Goal: Information Seeking & Learning: Learn about a topic

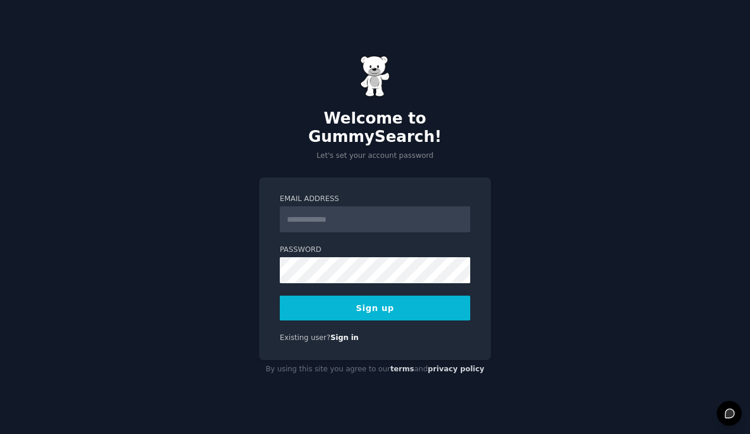
click at [316, 211] on input "Email Address" at bounding box center [375, 220] width 191 height 26
type input "**********"
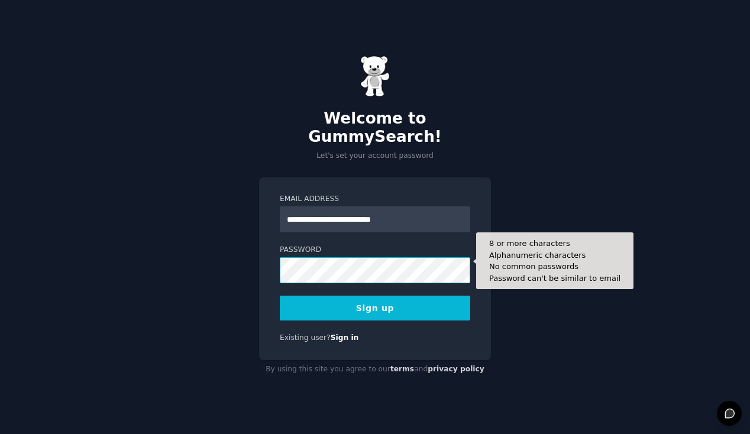
click at [280, 296] on button "Sign up" at bounding box center [375, 308] width 191 height 25
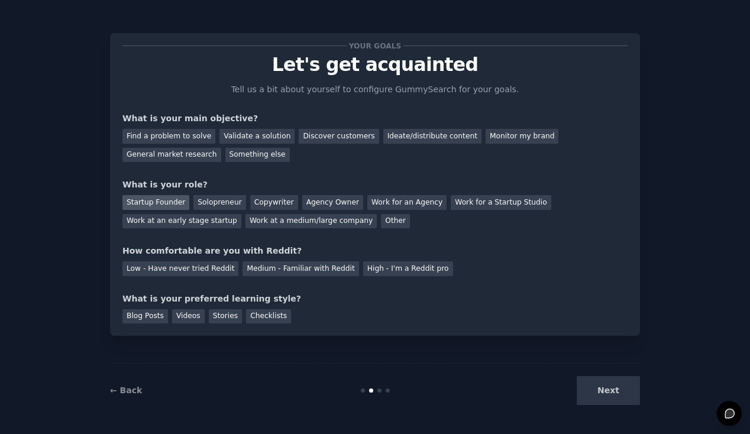
click at [166, 199] on div "Startup Founder" at bounding box center [156, 202] width 67 height 15
click at [206, 131] on div "Find a problem to solve" at bounding box center [169, 136] width 93 height 15
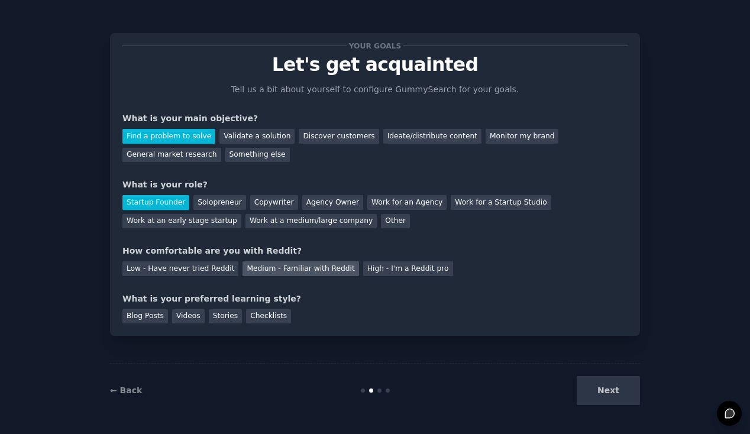
click at [308, 266] on div "Medium - Familiar with Reddit" at bounding box center [301, 269] width 116 height 15
click at [624, 373] on div "← Back Next" at bounding box center [375, 390] width 530 height 54
click at [610, 388] on div "Next" at bounding box center [551, 390] width 177 height 29
click at [145, 314] on div "Blog Posts" at bounding box center [146, 317] width 46 height 15
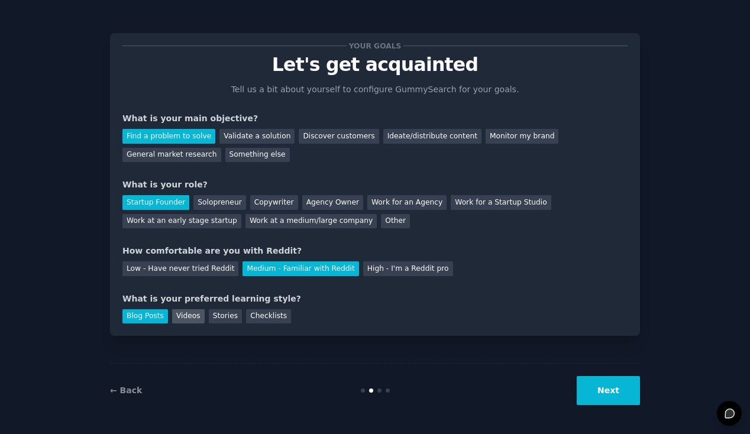
click at [185, 314] on div "Videos" at bounding box center [188, 317] width 33 height 15
click at [220, 317] on div "Stories" at bounding box center [225, 317] width 33 height 15
click at [197, 317] on div "Videos" at bounding box center [188, 317] width 33 height 15
click at [253, 318] on div "Checklists" at bounding box center [268, 317] width 45 height 15
click at [610, 389] on button "Next" at bounding box center [608, 390] width 63 height 29
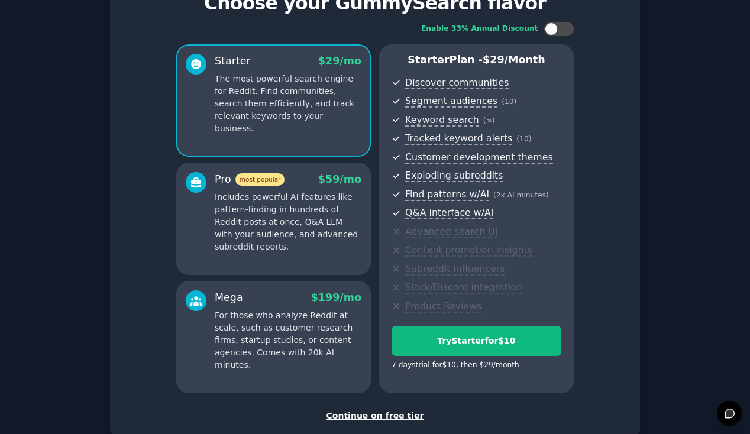
scroll to position [133, 0]
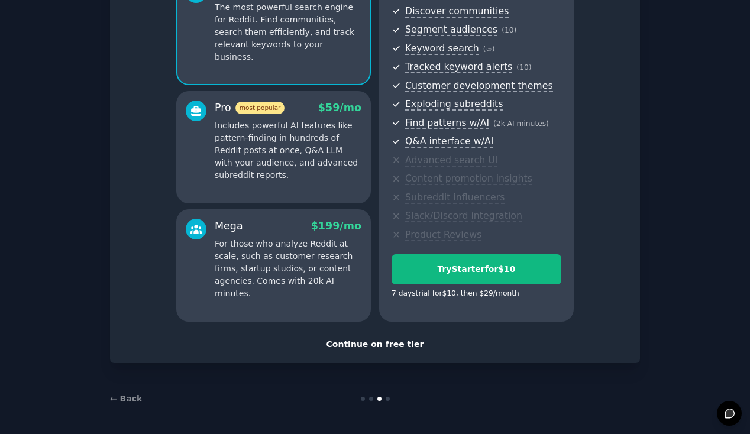
click at [365, 344] on div "Continue on free tier" at bounding box center [375, 345] width 505 height 12
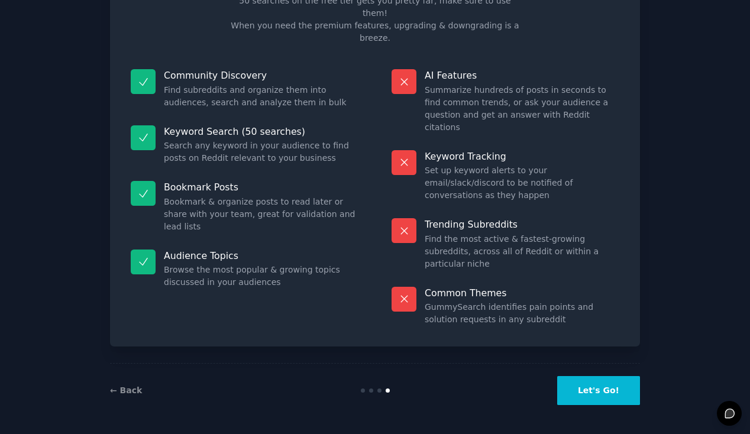
scroll to position [27, 0]
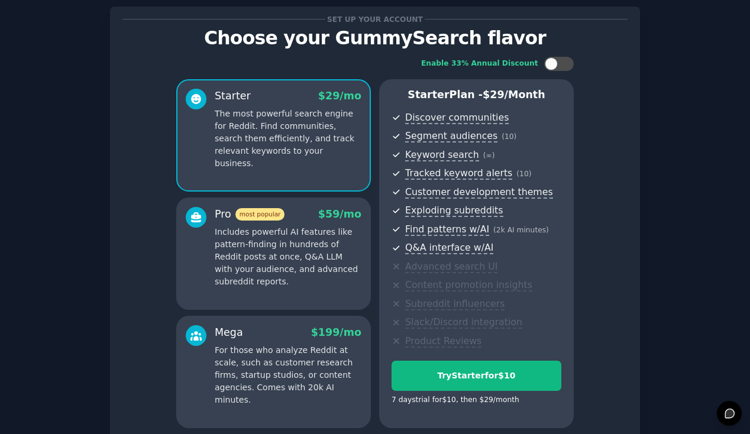
scroll to position [133, 0]
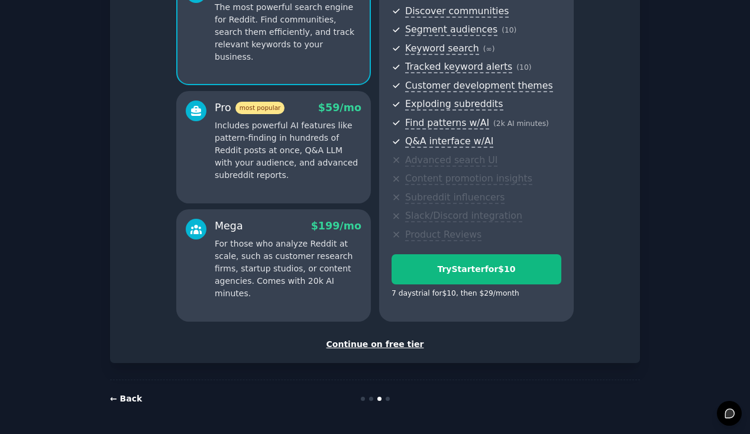
click at [130, 403] on link "← Back" at bounding box center [126, 398] width 32 height 9
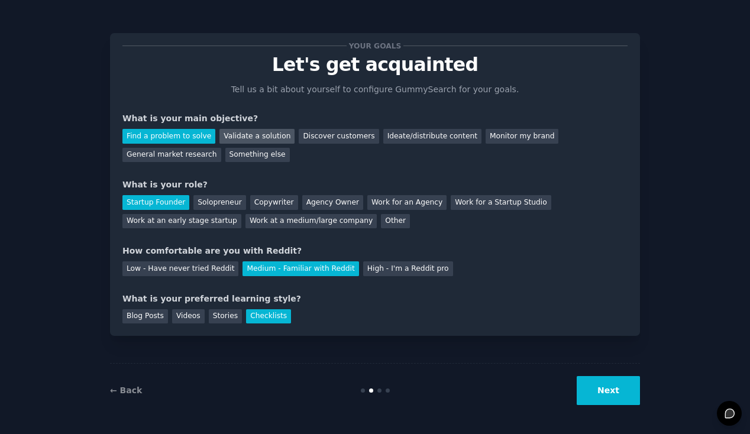
click at [227, 141] on div "Validate a solution" at bounding box center [257, 136] width 75 height 15
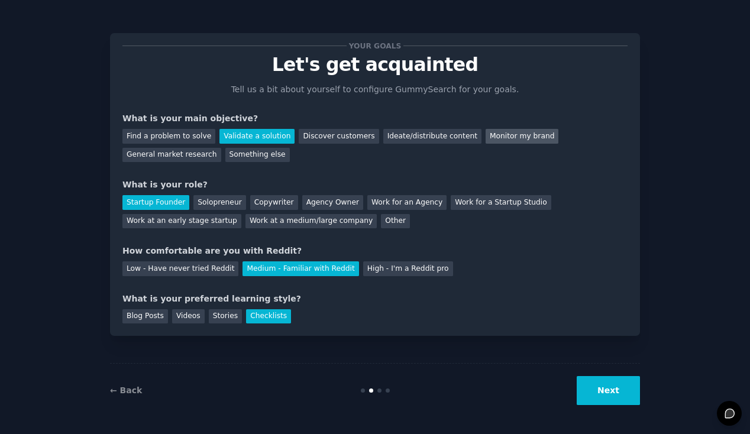
click at [501, 134] on div "Monitor my brand" at bounding box center [522, 136] width 73 height 15
click at [589, 388] on button "Next" at bounding box center [608, 390] width 63 height 29
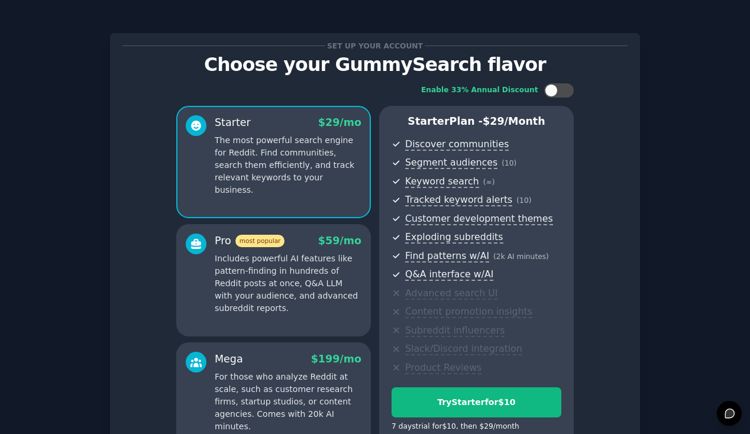
scroll to position [133, 0]
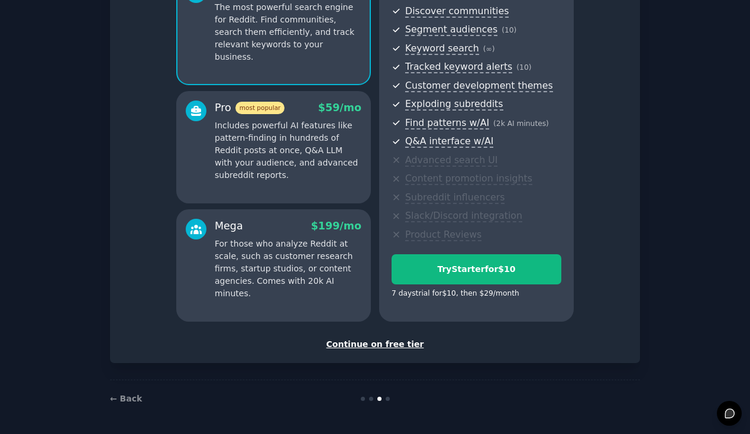
click at [405, 342] on div "Continue on free tier" at bounding box center [375, 345] width 505 height 12
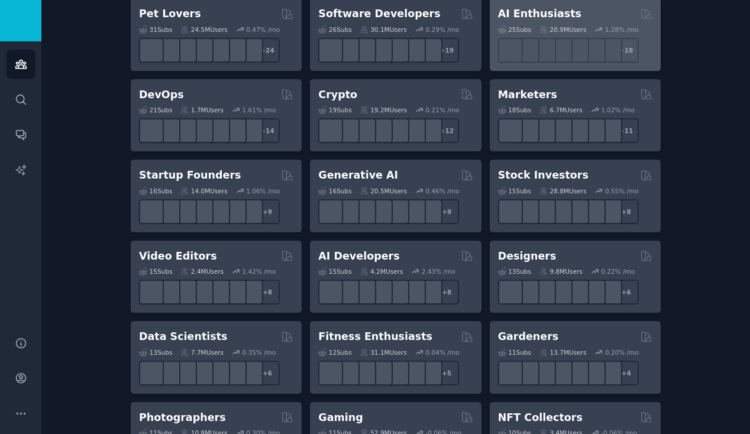
scroll to position [229, 0]
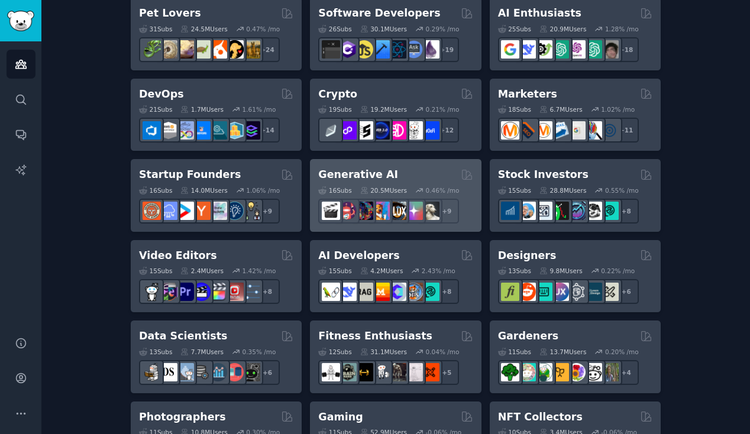
click at [386, 176] on div "Generative AI" at bounding box center [395, 174] width 154 height 15
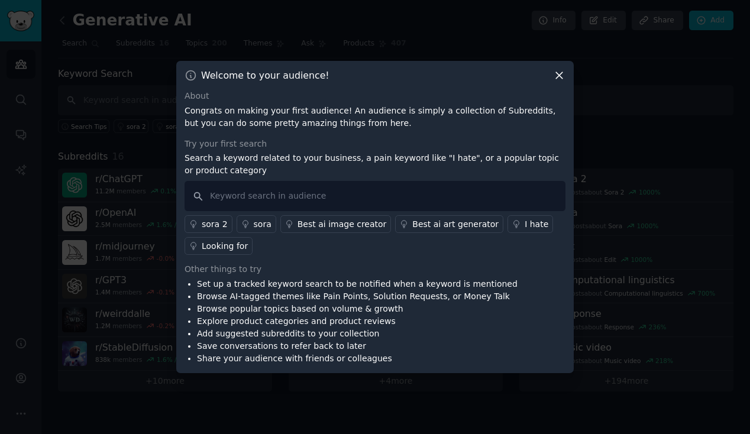
click at [558, 75] on icon at bounding box center [559, 75] width 12 height 12
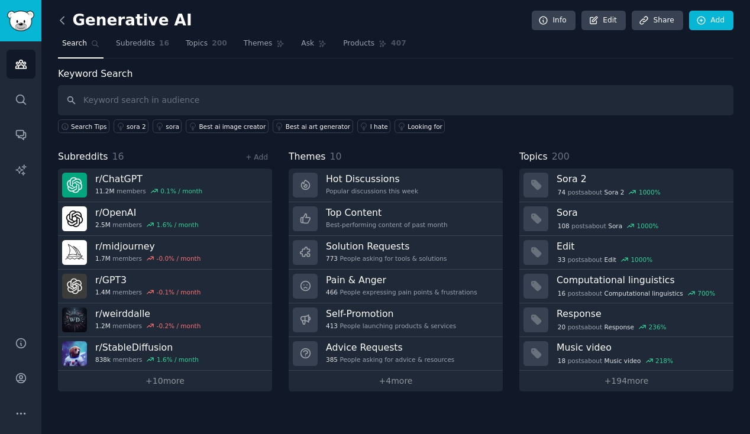
click at [63, 17] on icon at bounding box center [62, 20] width 4 height 7
click at [63, 22] on icon at bounding box center [62, 20] width 4 height 7
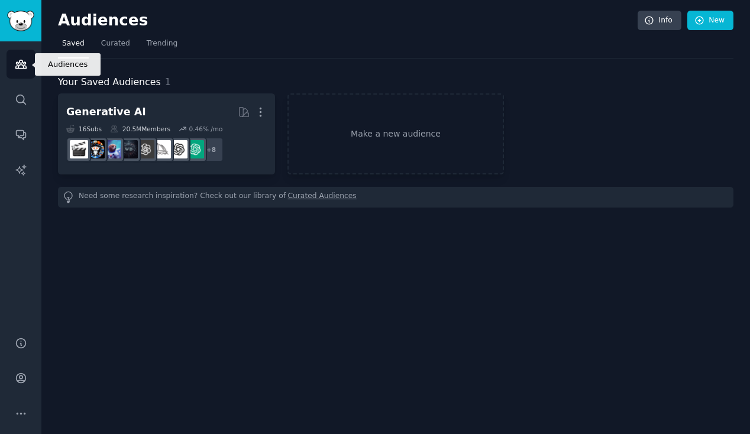
click at [17, 60] on icon "Sidebar" at bounding box center [21, 64] width 12 height 12
click at [335, 144] on link "Make a new audience" at bounding box center [396, 134] width 217 height 81
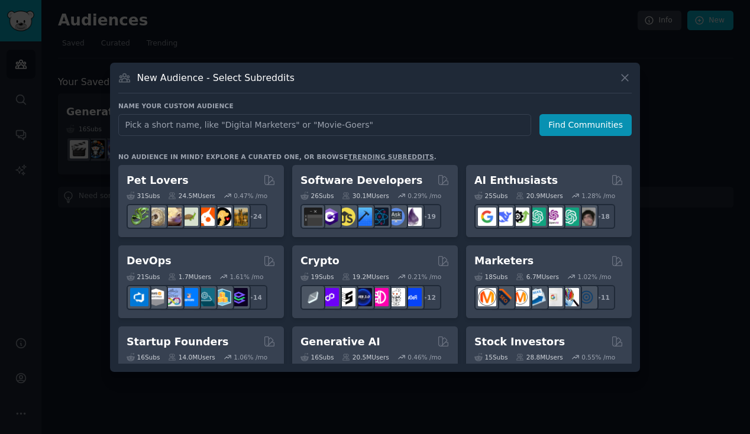
click at [348, 157] on link "trending subreddits" at bounding box center [391, 156] width 86 height 7
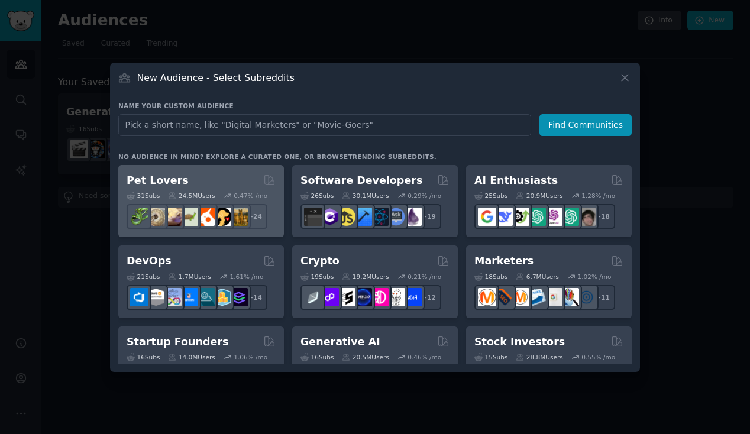
click at [247, 183] on div "Pet Lovers" at bounding box center [201, 180] width 149 height 15
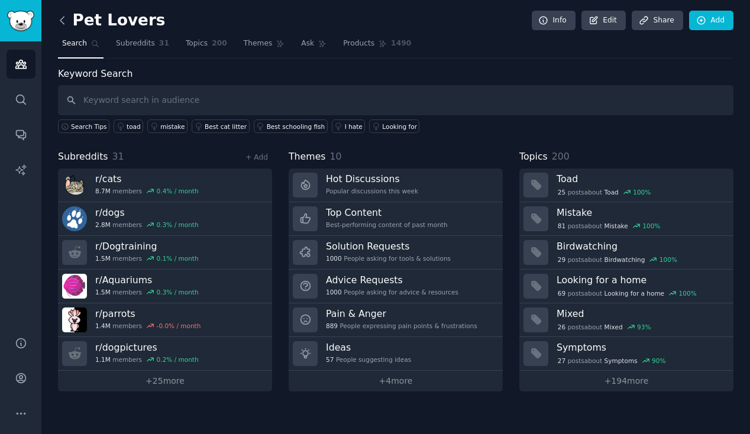
click at [59, 24] on icon at bounding box center [62, 20] width 12 height 12
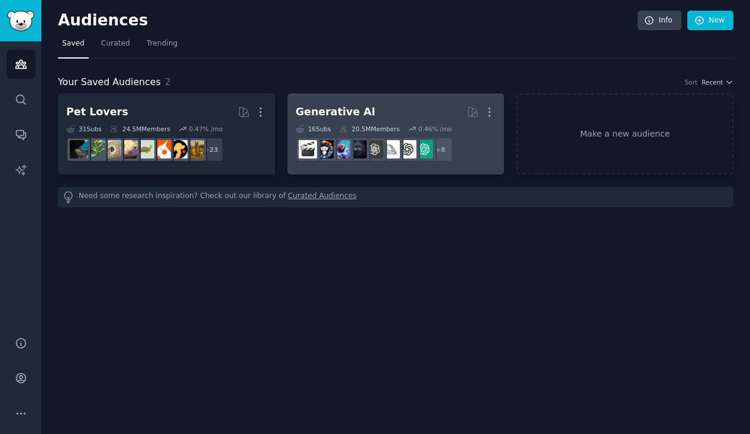
click at [291, 130] on link "Generative AI More 16 Sub s 20.5M Members 0.46 % /mo + 8" at bounding box center [396, 134] width 217 height 81
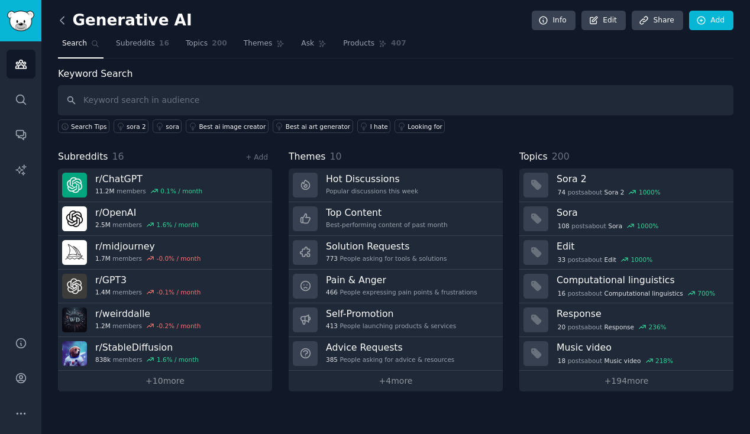
click at [62, 21] on icon at bounding box center [62, 20] width 12 height 12
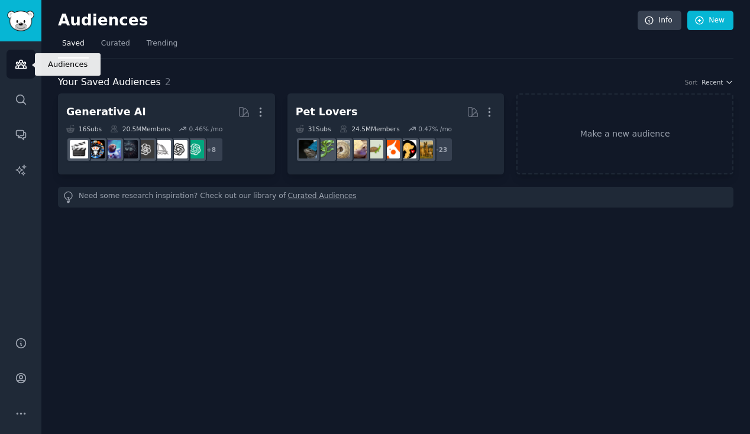
click at [23, 61] on icon "Sidebar" at bounding box center [21, 64] width 12 height 12
click at [637, 143] on link "Make a new audience" at bounding box center [625, 134] width 217 height 81
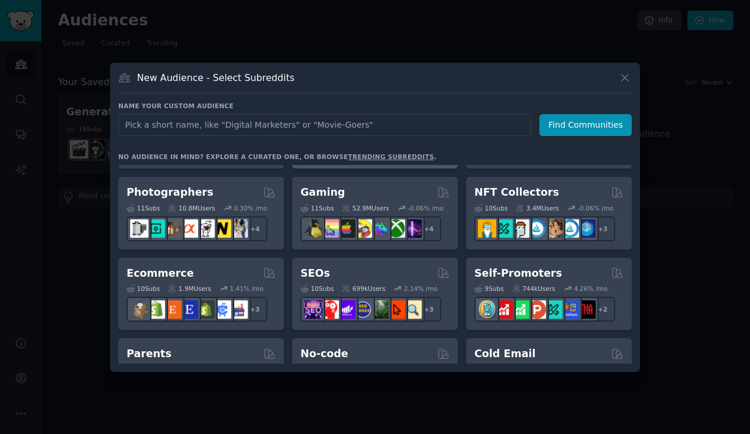
scroll to position [396, 0]
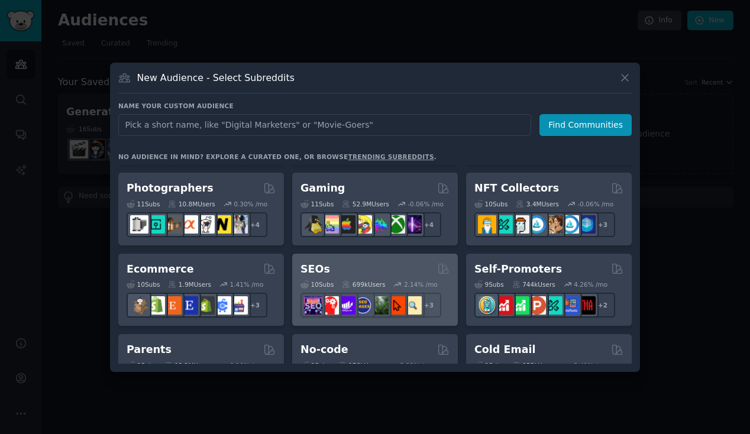
click at [400, 267] on div "SEOs" at bounding box center [375, 269] width 149 height 15
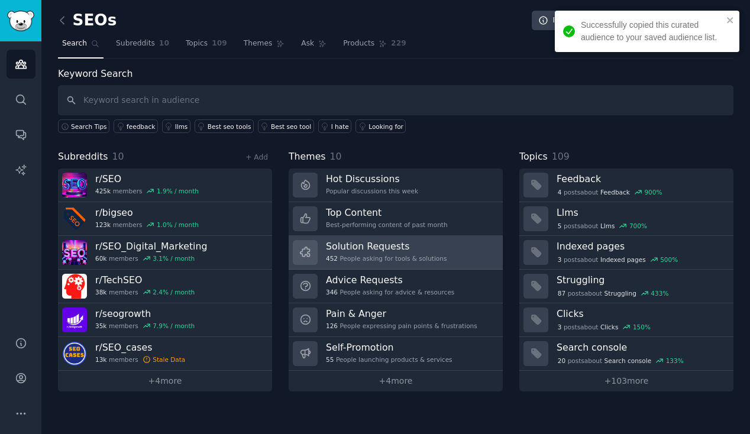
click at [404, 252] on h3 "Solution Requests" at bounding box center [386, 246] width 121 height 12
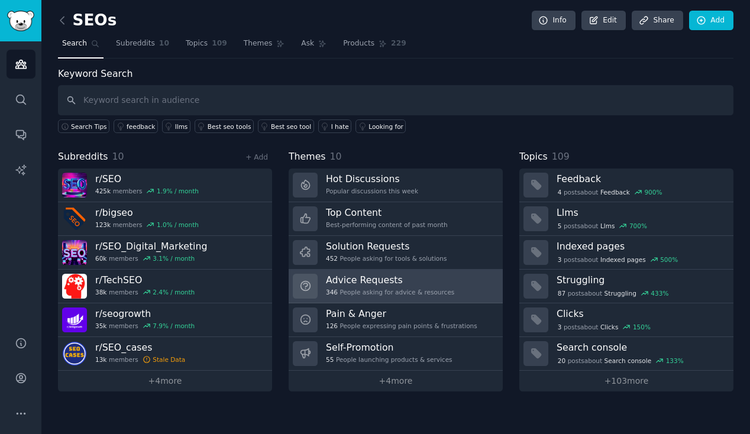
click at [347, 289] on div "346 People asking for advice & resources" at bounding box center [390, 292] width 128 height 8
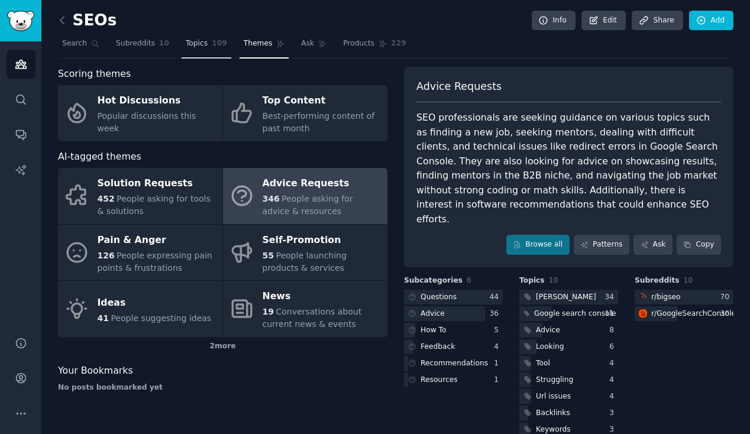
click at [199, 49] on span "Topics" at bounding box center [197, 43] width 22 height 11
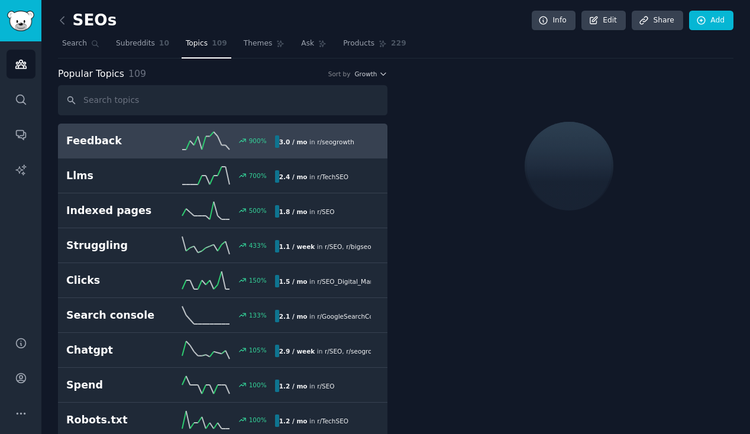
click at [63, 28] on link at bounding box center [65, 20] width 15 height 19
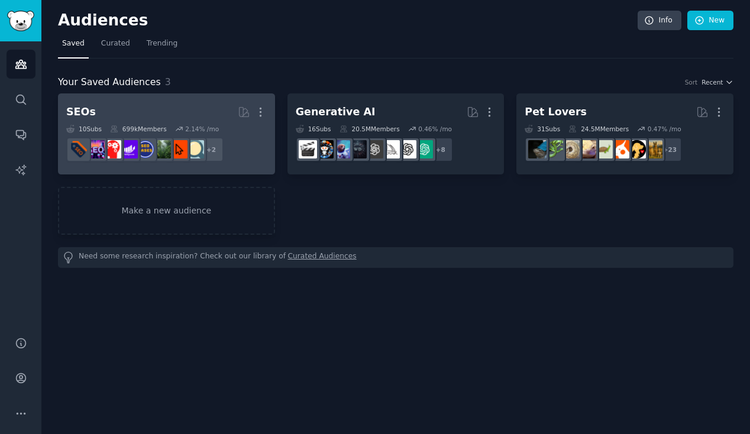
click at [205, 115] on h2 "SEOs Curated by GummySearch More" at bounding box center [166, 112] width 201 height 21
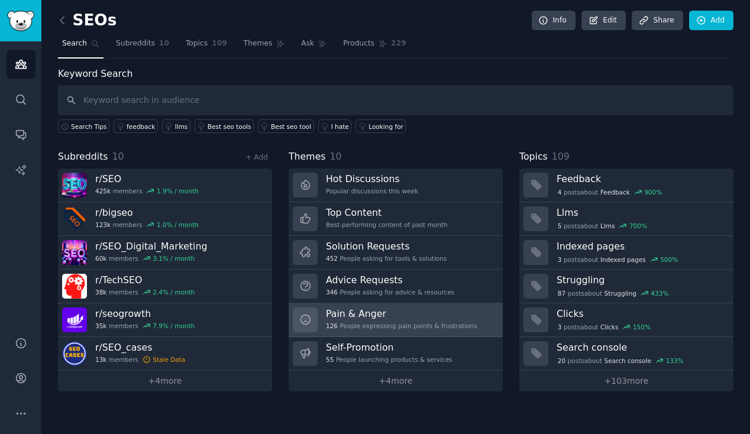
click at [344, 318] on h3 "Pain & Anger" at bounding box center [402, 314] width 152 height 12
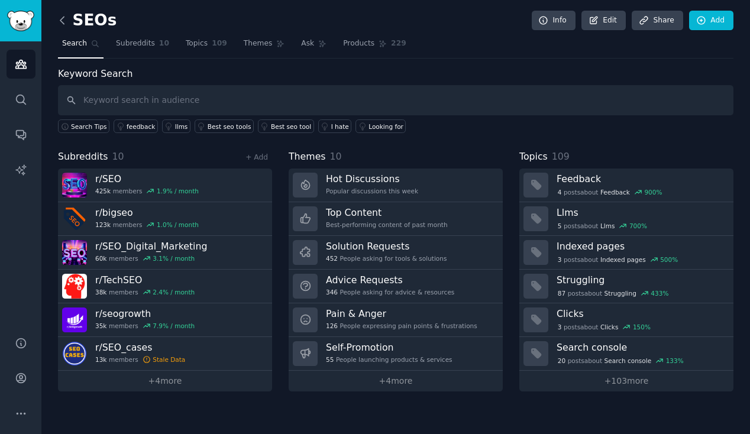
click at [63, 20] on icon at bounding box center [62, 20] width 12 height 12
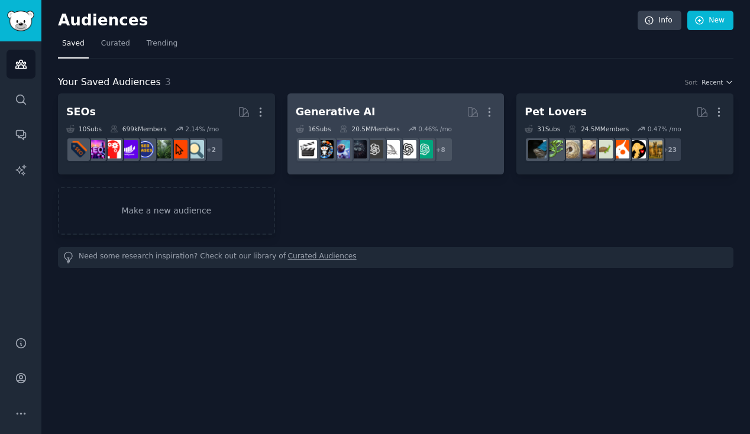
click at [405, 114] on h2 "Generative AI More" at bounding box center [396, 112] width 201 height 21
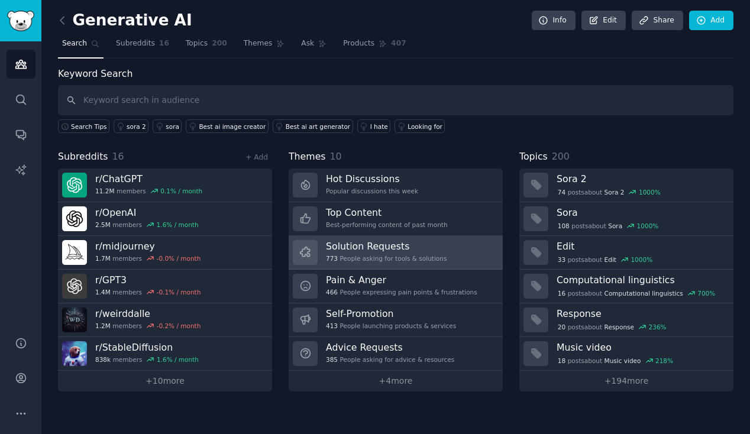
click at [358, 250] on h3 "Solution Requests" at bounding box center [386, 246] width 121 height 12
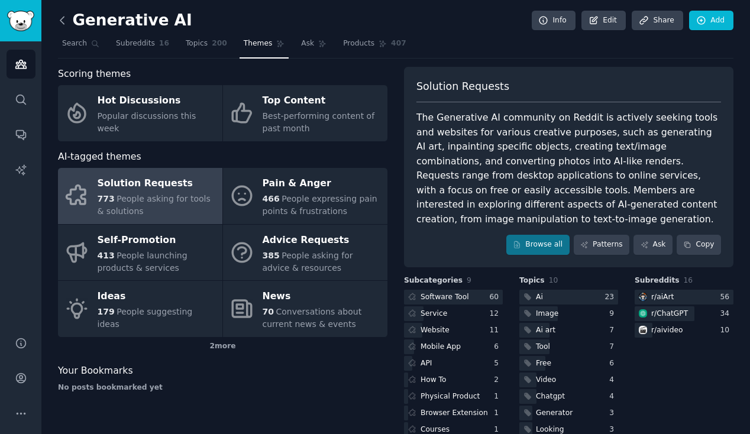
click at [62, 18] on icon at bounding box center [62, 20] width 4 height 7
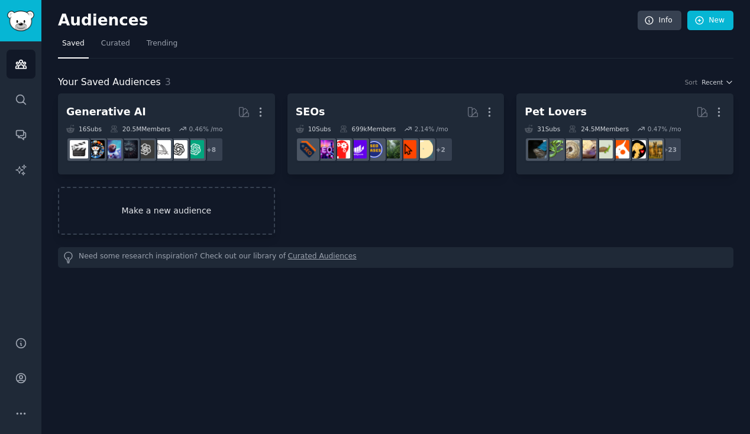
click at [119, 199] on link "Make a new audience" at bounding box center [166, 211] width 217 height 48
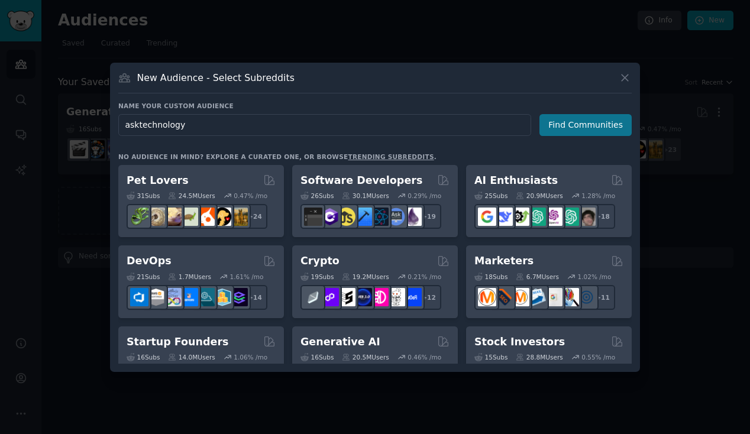
type input "asktechnology"
click at [569, 127] on button "Find Communities" at bounding box center [586, 125] width 92 height 22
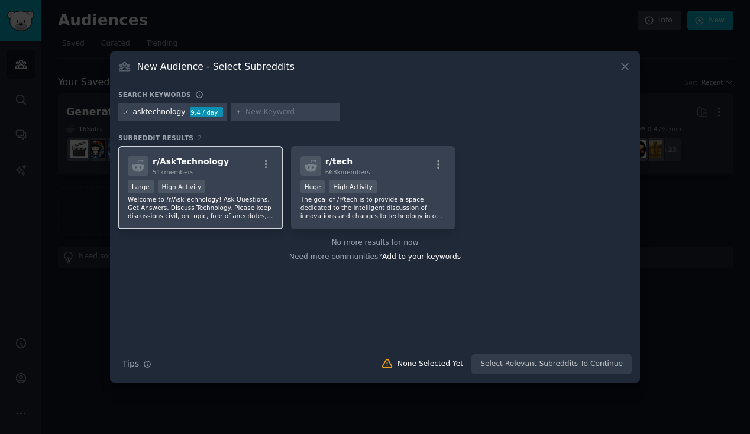
click at [233, 174] on div "r/ AskTechnology 51k members" at bounding box center [201, 166] width 146 height 21
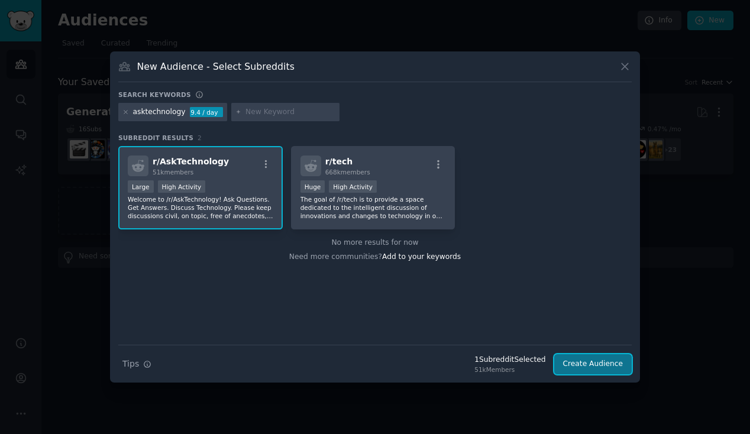
click at [590, 362] on button "Create Audience" at bounding box center [594, 365] width 78 height 20
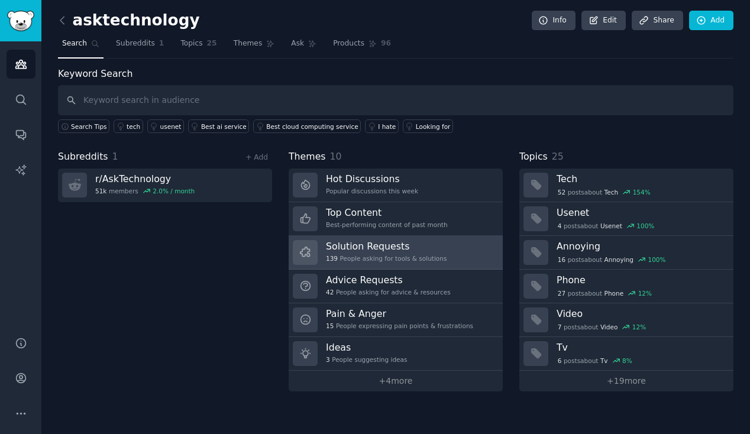
click at [433, 260] on div "139 People asking for tools & solutions" at bounding box center [386, 258] width 121 height 8
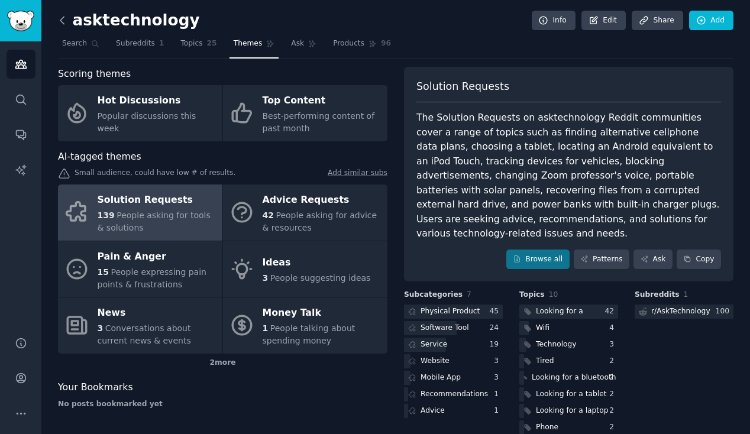
click at [62, 21] on icon at bounding box center [62, 20] width 12 height 12
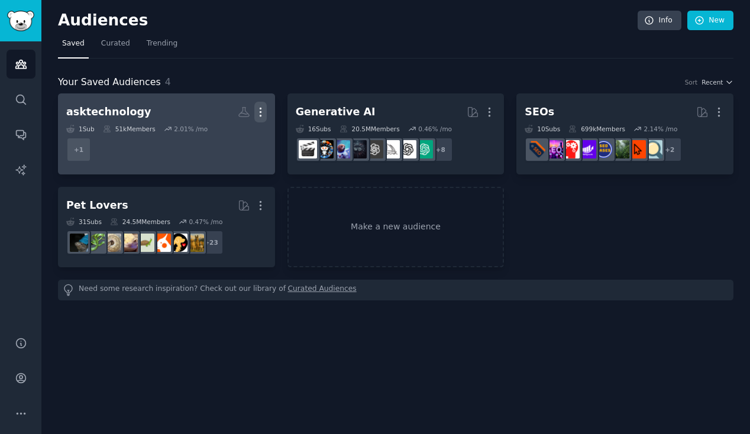
click at [263, 114] on icon "button" at bounding box center [260, 112] width 12 height 12
click at [241, 138] on p "Delete" at bounding box center [228, 137] width 27 height 12
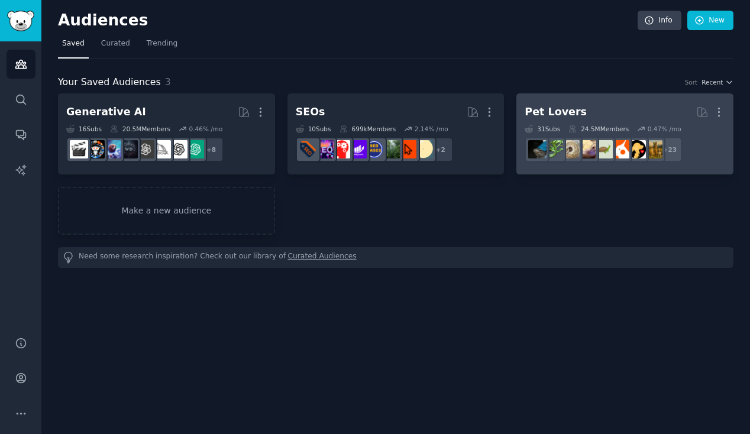
click at [538, 120] on h2 "Pet Lovers Curated by GummySearch More" at bounding box center [625, 112] width 201 height 21
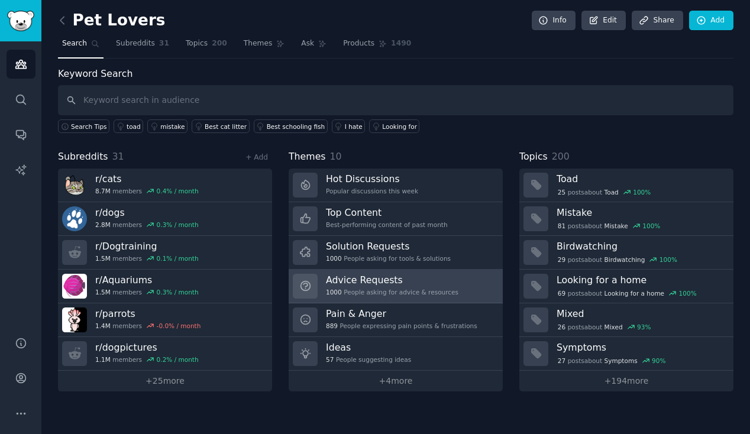
click at [366, 287] on div "Advice Requests 1000 People asking for advice & resources" at bounding box center [392, 286] width 133 height 25
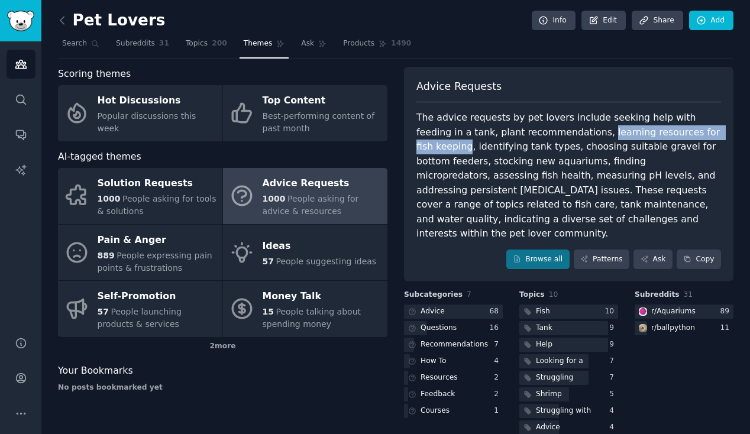
drag, startPoint x: 543, startPoint y: 133, endPoint x: 688, endPoint y: 134, distance: 145.6
click at [688, 134] on div "The advice requests by pet lovers include seeking help with feeding in a tank, …" at bounding box center [569, 176] width 305 height 131
copy div "learning resources for fish keeping"
drag, startPoint x: 508, startPoint y: 148, endPoint x: 545, endPoint y: 131, distance: 40.0
click at [545, 131] on div "The advice requests by pet lovers include seeking help with feeding in a tank, …" at bounding box center [569, 176] width 305 height 131
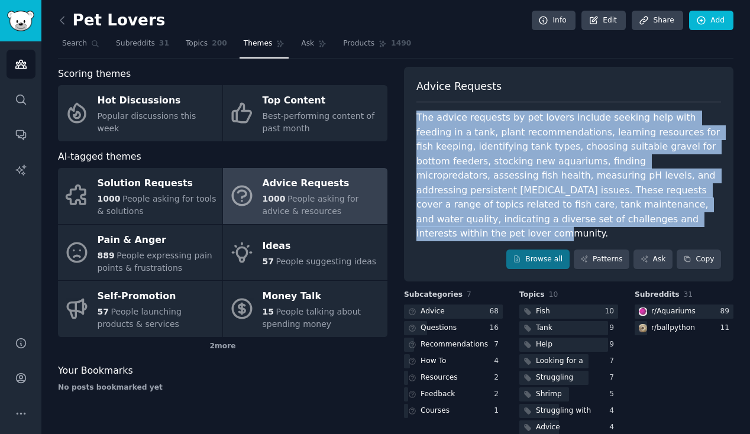
drag, startPoint x: 415, startPoint y: 116, endPoint x: 691, endPoint y: 217, distance: 293.0
click at [691, 217] on div "The advice requests by pet lovers include seeking help with feeding in a tank, …" at bounding box center [569, 176] width 305 height 131
copy div "The advice requests by pet lovers include seeking help with feeding in a tank, …"
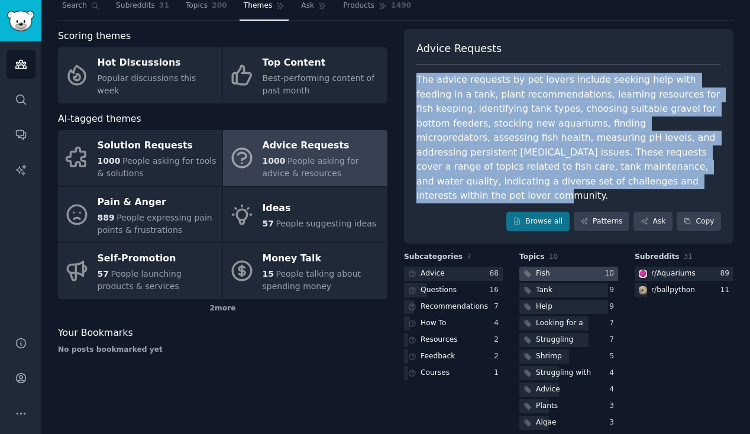
scroll to position [37, 0]
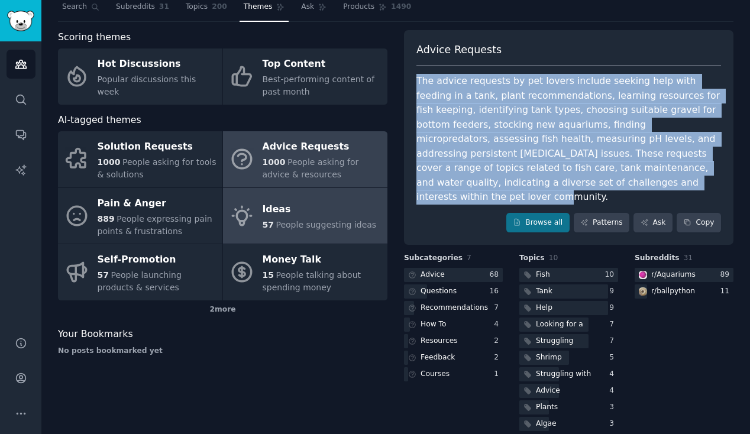
click at [269, 216] on div "Ideas" at bounding box center [320, 210] width 114 height 19
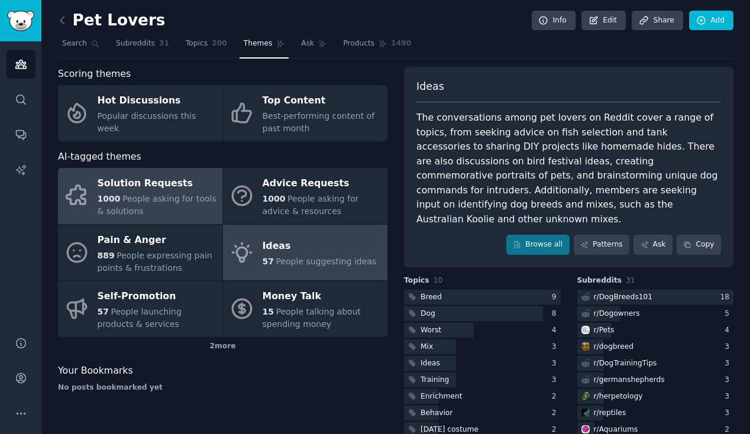
click at [195, 201] on span "People asking for tools & solutions" at bounding box center [157, 205] width 119 height 22
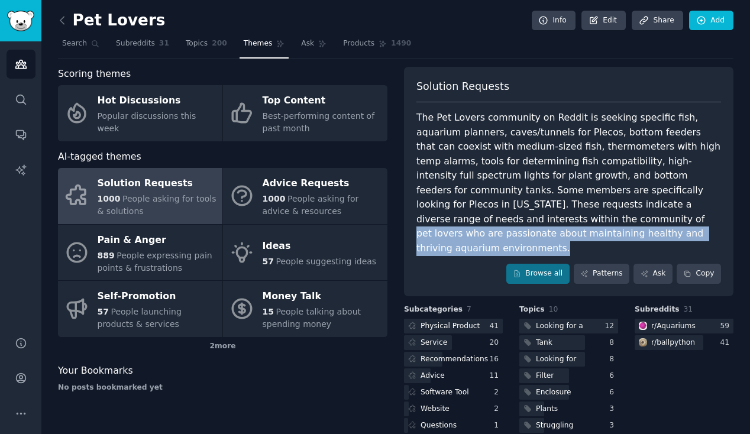
drag, startPoint x: 413, startPoint y: 218, endPoint x: 516, endPoint y: 230, distance: 103.1
click at [516, 230] on div "Solution Requests The Pet Lovers community on Reddit is seeking specific fish, …" at bounding box center [569, 182] width 330 height 230
copy div "pet lovers who are passionate about maintaining healthy and thriving aquarium e…"
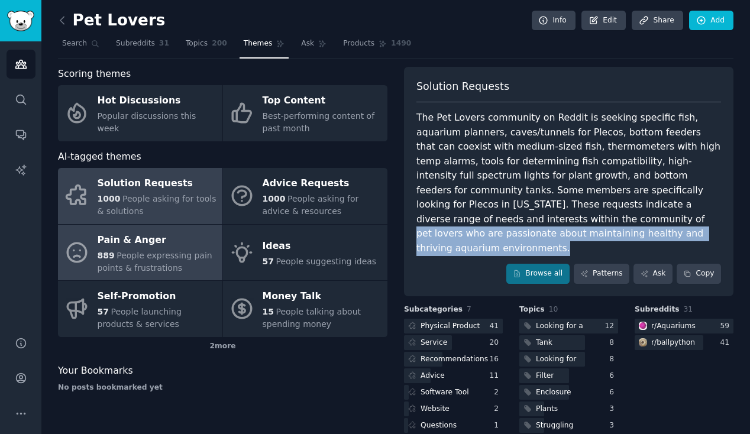
click at [122, 264] on span "People expressing pain points & frustrations" at bounding box center [155, 262] width 115 height 22
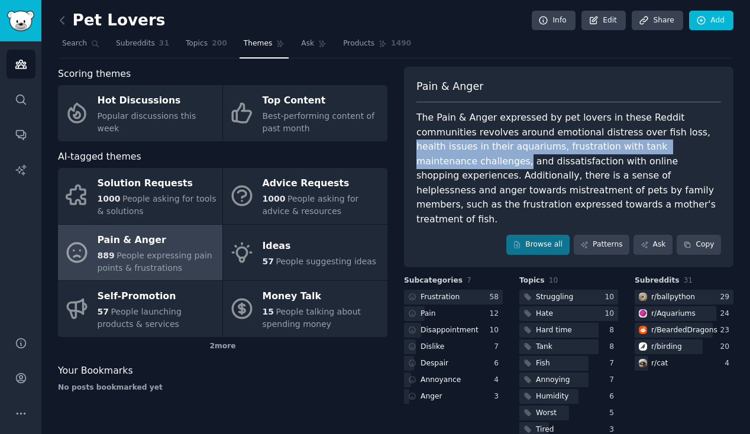
drag, startPoint x: 626, startPoint y: 130, endPoint x: 656, endPoint y: 149, distance: 35.6
click at [656, 149] on div "The Pain & Anger expressed by pet lovers in these Reddit communities revolves a…" at bounding box center [569, 169] width 305 height 116
copy div "health issues in their aquariums, frustration with tank maintenance challenges,"
click at [215, 47] on span "200" at bounding box center [219, 43] width 15 height 11
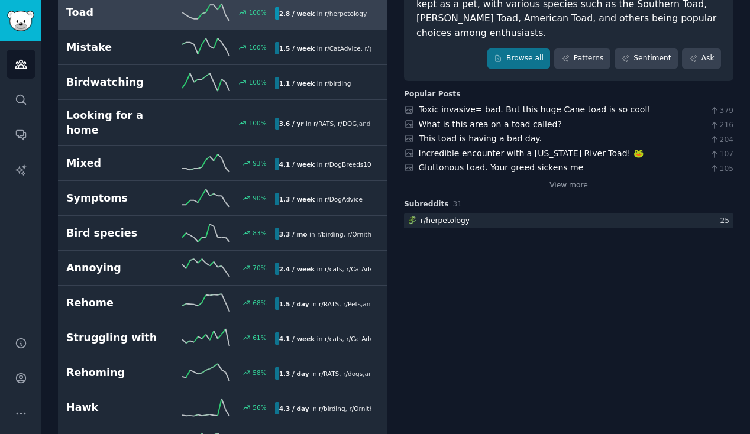
scroll to position [136, 0]
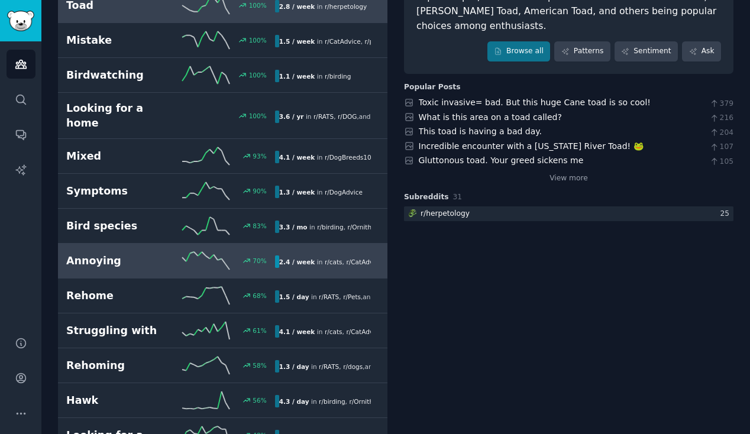
click at [117, 254] on h2 "Annoying" at bounding box center [118, 261] width 104 height 15
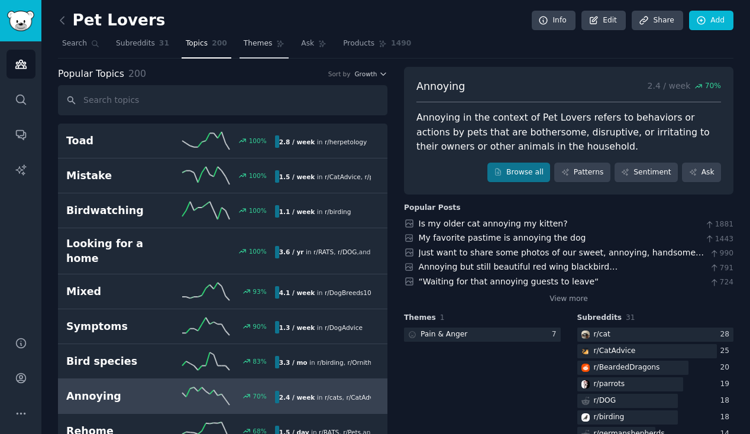
click at [254, 48] on span "Themes" at bounding box center [258, 43] width 29 height 11
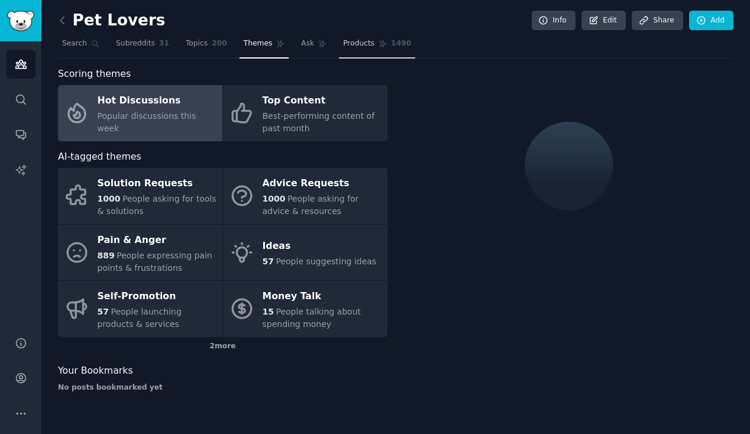
click at [345, 50] on link "Products 1490" at bounding box center [377, 46] width 76 height 24
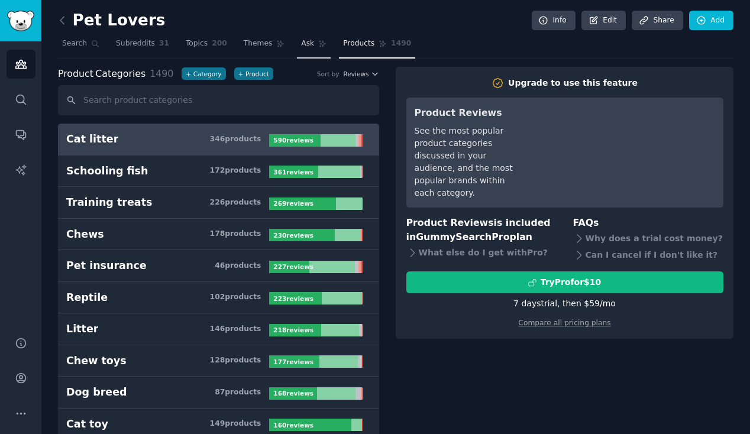
click at [308, 41] on span "Ask" at bounding box center [307, 43] width 13 height 11
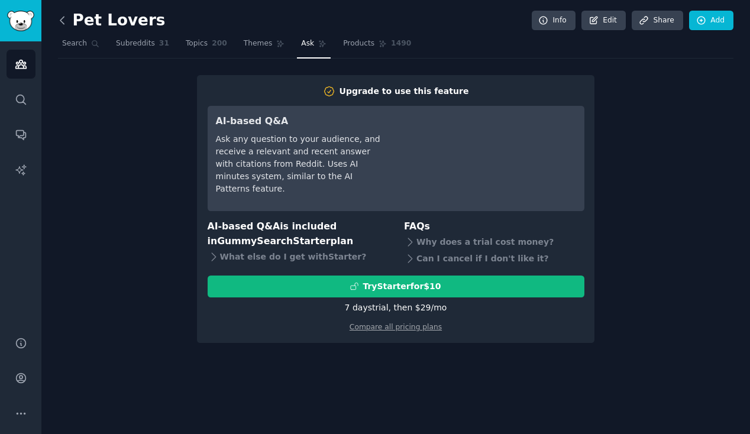
click at [64, 21] on icon at bounding box center [62, 20] width 12 height 12
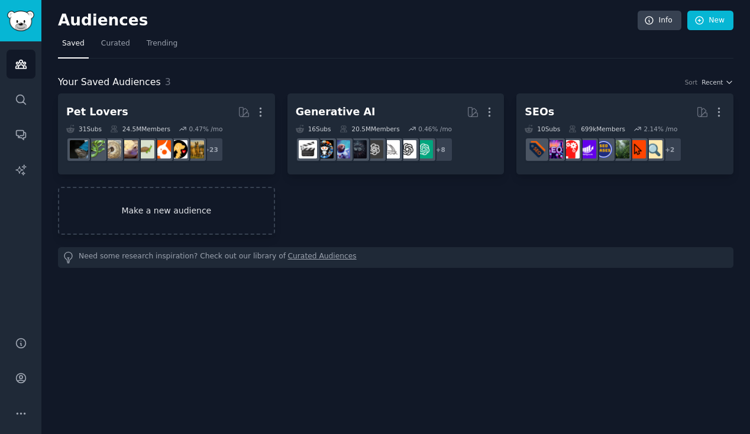
click at [210, 202] on link "Make a new audience" at bounding box center [166, 211] width 217 height 48
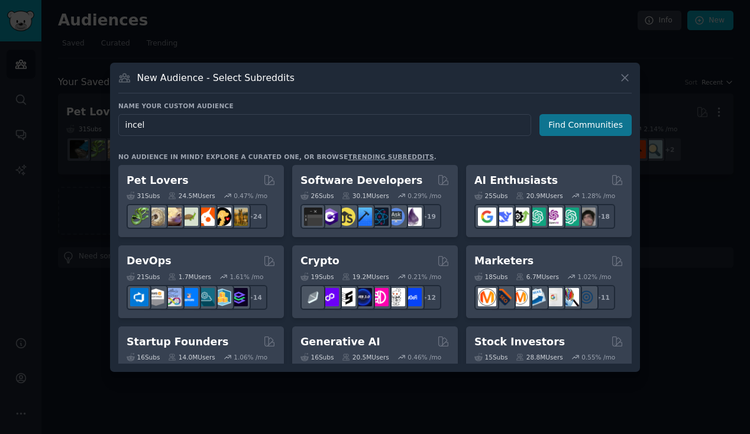
type input "incel"
click at [568, 130] on button "Find Communities" at bounding box center [586, 125] width 92 height 22
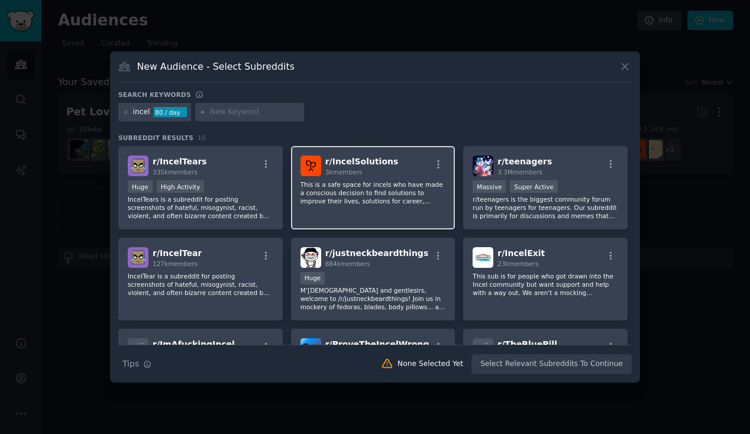
click at [385, 185] on p "This is a safe space for incels who have made a conscious decision to find solu…" at bounding box center [374, 193] width 146 height 25
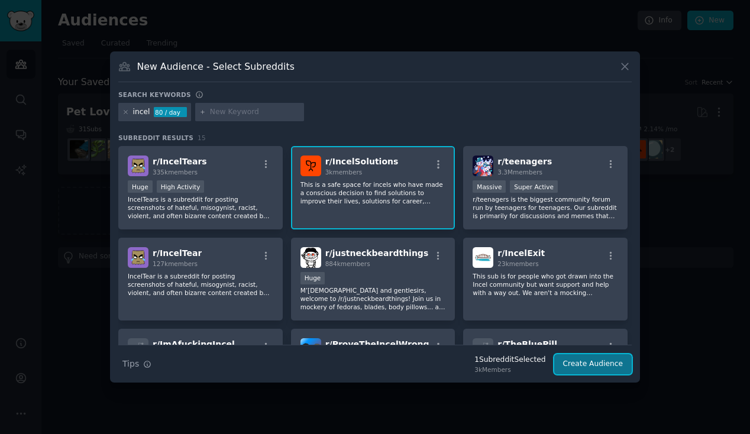
click at [568, 367] on button "Create Audience" at bounding box center [594, 365] width 78 height 20
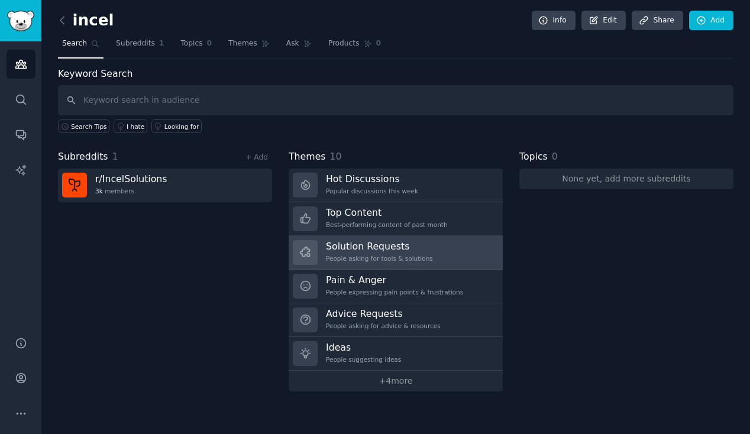
click at [406, 251] on h3 "Solution Requests" at bounding box center [379, 246] width 107 height 12
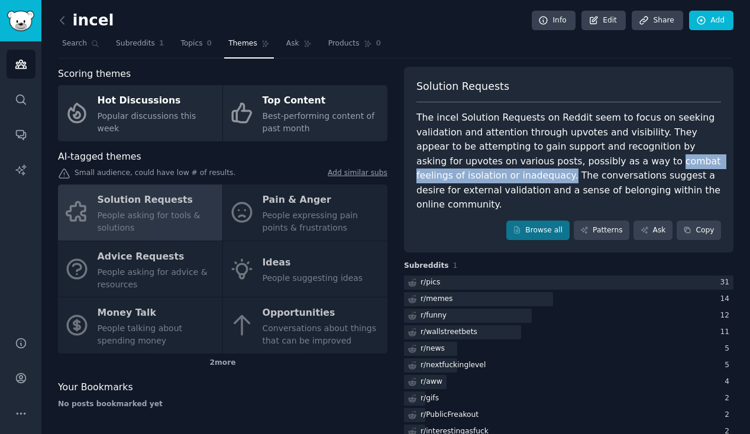
drag, startPoint x: 465, startPoint y: 176, endPoint x: 565, endPoint y: 160, distance: 101.3
click at [565, 160] on div "The incel Solution Requests on Reddit seem to focus on seeking validation and a…" at bounding box center [569, 162] width 305 height 102
copy div "combat feelings of isolation or inadequacy."
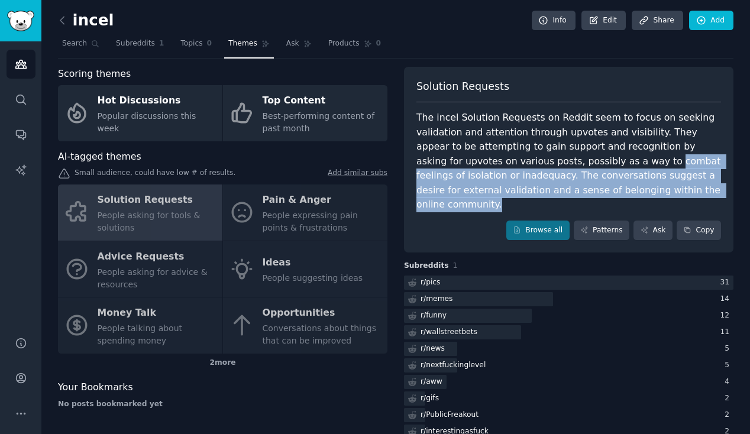
drag, startPoint x: 653, startPoint y: 194, endPoint x: 565, endPoint y: 159, distance: 94.8
click at [565, 159] on div "The incel Solution Requests on Reddit seem to focus on seeking validation and a…" at bounding box center [569, 162] width 305 height 102
copy div "combat feelings of isolation or inadequacy. The conversations suggest a desire …"
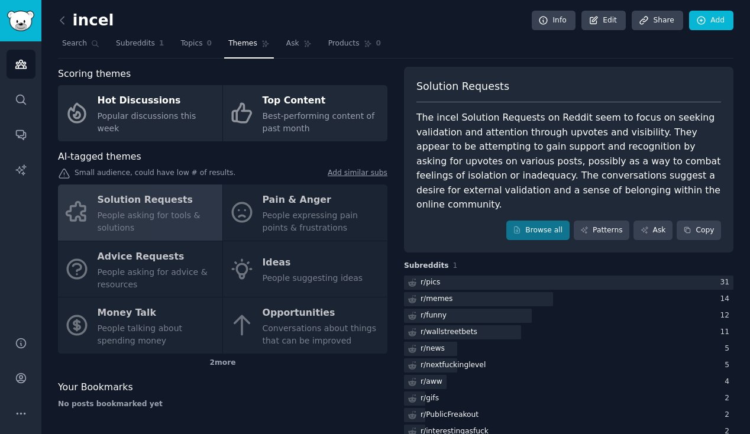
click at [531, 80] on div "Solution Requests" at bounding box center [569, 91] width 305 height 24
click at [321, 202] on div "Solution Requests People asking for tools & solutions Pain & Anger People expre…" at bounding box center [223, 269] width 330 height 169
click at [292, 209] on div "Solution Requests People asking for tools & solutions Pain & Anger People expre…" at bounding box center [223, 269] width 330 height 169
click at [262, 205] on div "Solution Requests People asking for tools & solutions Pain & Anger People expre…" at bounding box center [223, 269] width 330 height 169
click at [242, 213] on div "Solution Requests People asking for tools & solutions Pain & Anger People expre…" at bounding box center [223, 269] width 330 height 169
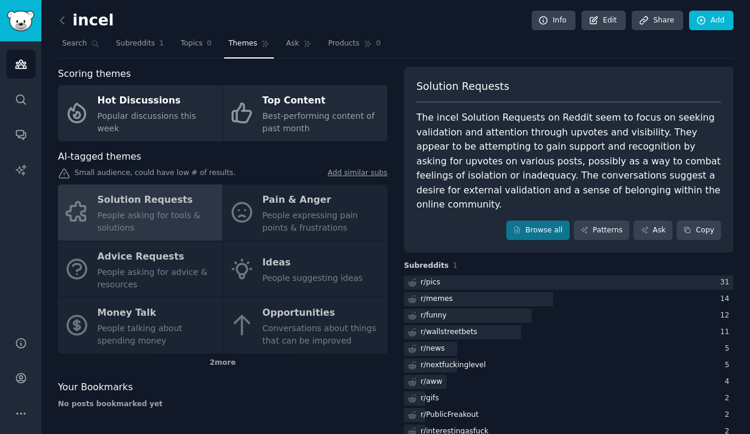
click at [125, 270] on div "Solution Requests People asking for tools & solutions Pain & Anger People expre…" at bounding box center [223, 269] width 330 height 169
click at [163, 381] on div "Your Bookmarks" at bounding box center [223, 388] width 330 height 15
click at [292, 221] on div "Solution Requests People asking for tools & solutions Pain & Anger People expre…" at bounding box center [223, 269] width 330 height 169
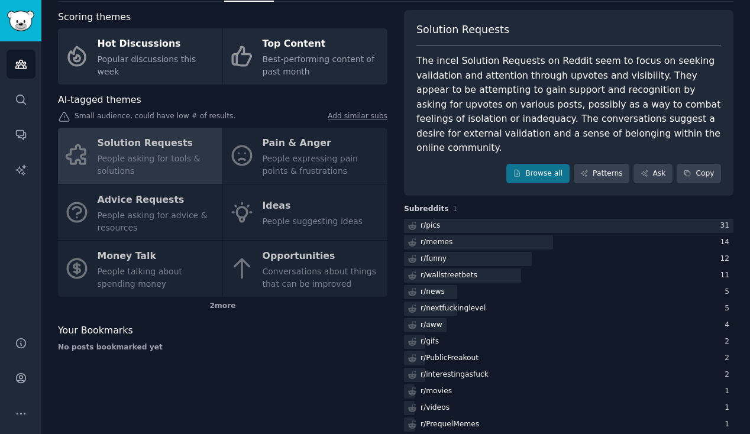
scroll to position [66, 0]
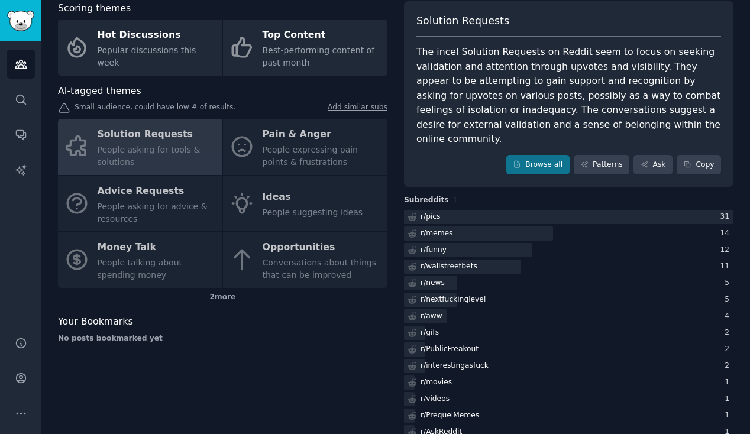
click at [327, 206] on div "Solution Requests People asking for tools & solutions Pain & Anger People expre…" at bounding box center [223, 203] width 330 height 169
click at [137, 217] on div "Solution Requests People asking for tools & solutions Pain & Anger People expre…" at bounding box center [223, 203] width 330 height 169
click at [254, 215] on div "Solution Requests People asking for tools & solutions Pain & Anger People expre…" at bounding box center [223, 203] width 330 height 169
click at [220, 302] on div "2 more" at bounding box center [223, 297] width 330 height 19
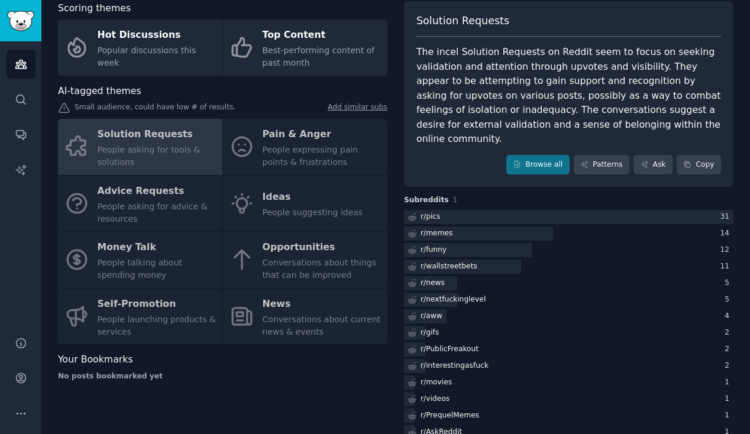
click at [160, 312] on div "Solution Requests People asking for tools & solutions Pain & Anger People expre…" at bounding box center [223, 231] width 330 height 225
click at [260, 317] on div "Solution Requests People asking for tools & solutions Pain & Anger People expre…" at bounding box center [223, 231] width 330 height 225
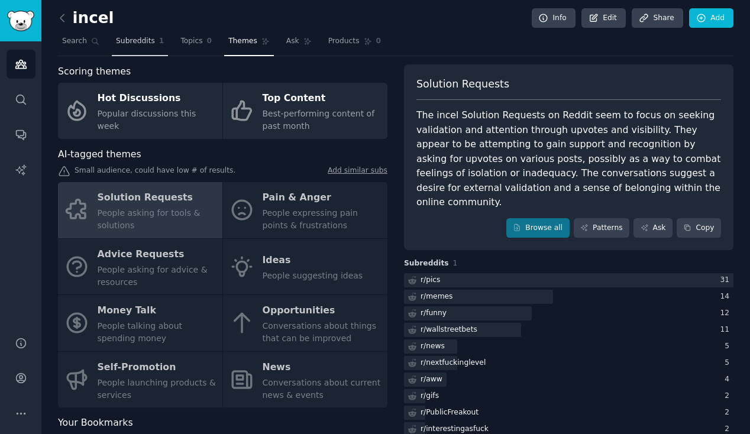
scroll to position [0, 0]
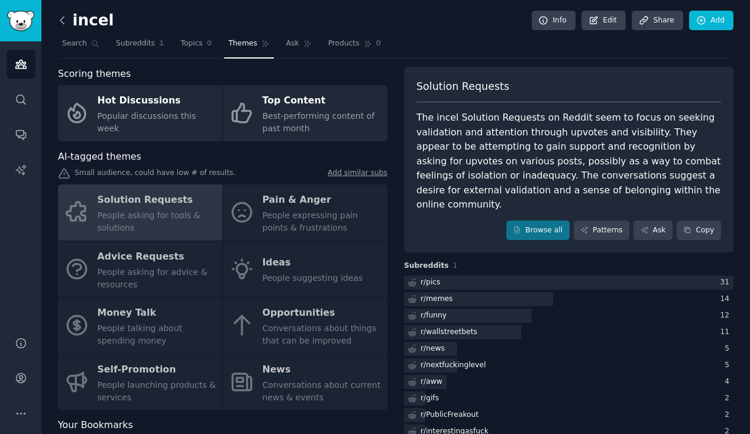
click at [66, 20] on icon at bounding box center [62, 20] width 12 height 12
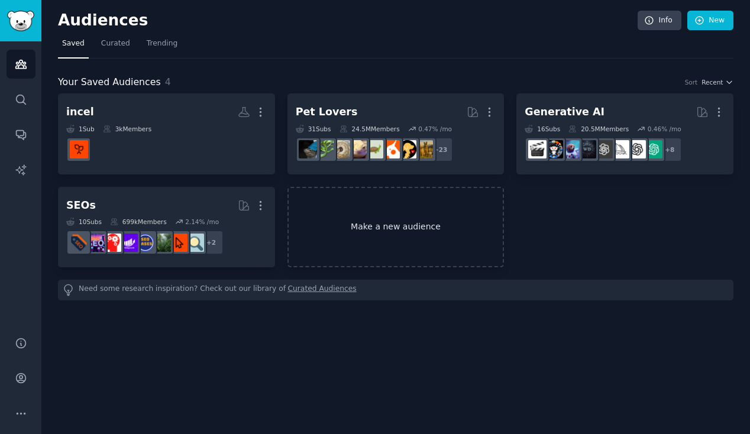
click at [384, 235] on link "Make a new audience" at bounding box center [396, 227] width 217 height 81
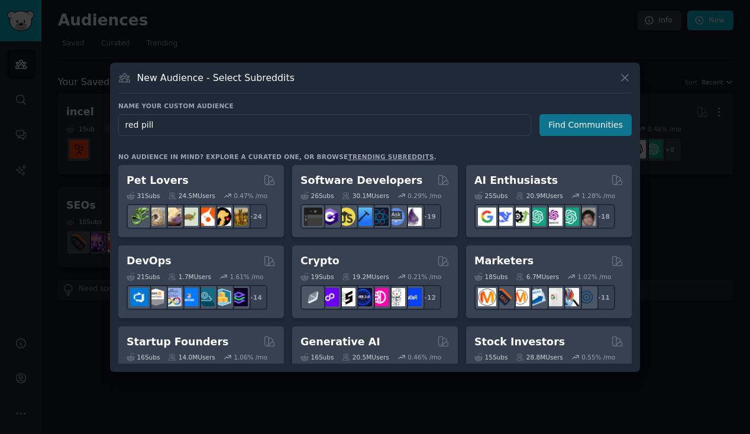
type input "red pill"
click at [585, 127] on button "Find Communities" at bounding box center [586, 125] width 92 height 22
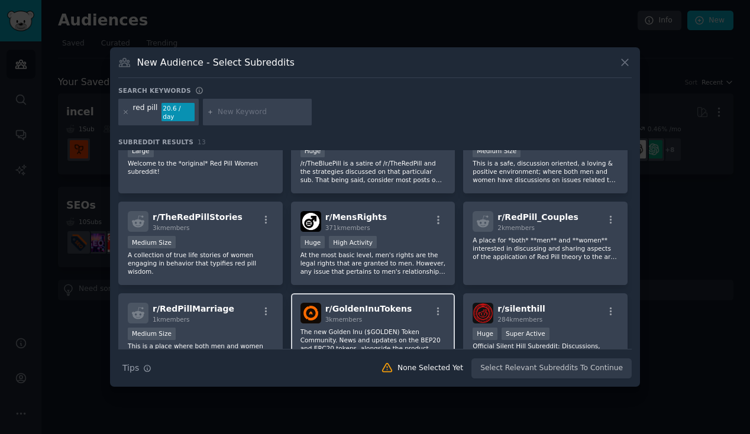
scroll to position [130, 0]
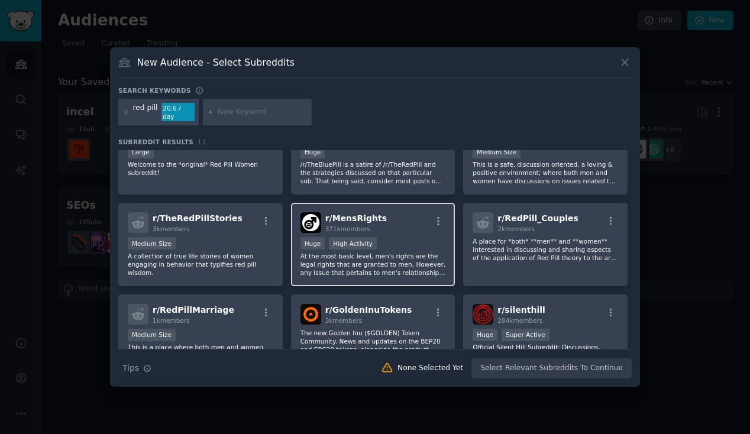
click at [409, 237] on div "Huge High Activity" at bounding box center [374, 244] width 146 height 15
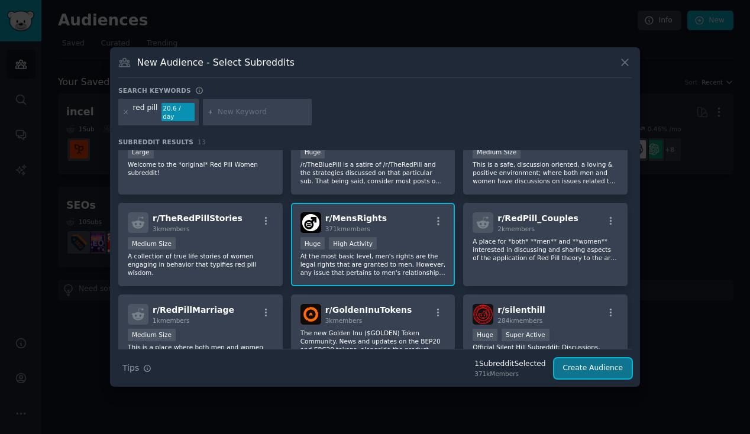
click at [586, 360] on button "Create Audience" at bounding box center [594, 369] width 78 height 20
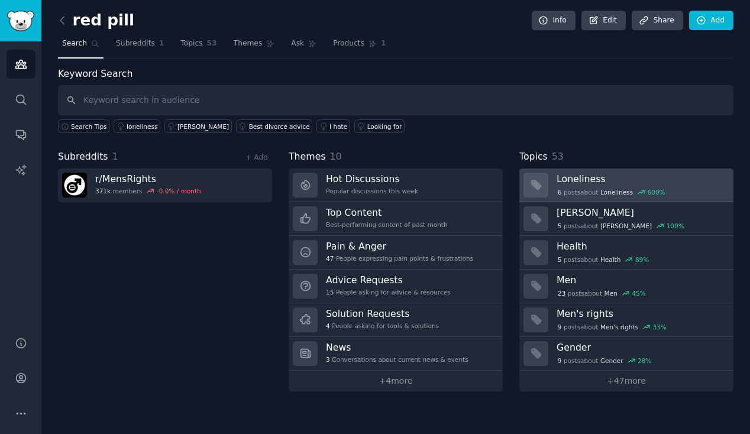
click at [591, 185] on div "6 post s about Loneliness 600 %" at bounding box center [641, 191] width 169 height 12
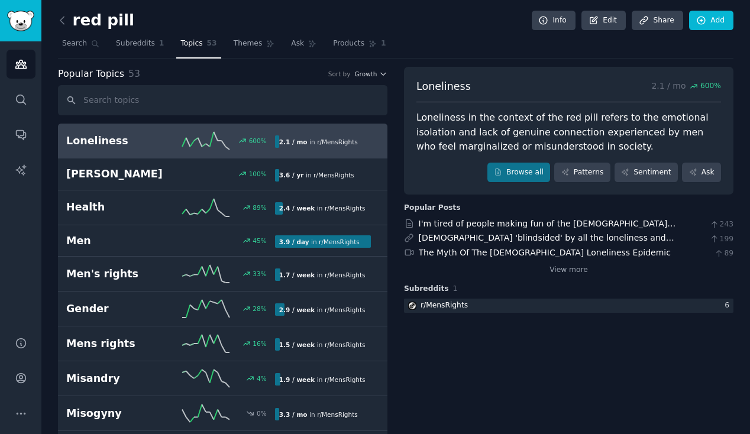
click at [582, 118] on div "Loneliness in the context of the red pill refers to the emotional isolation and…" at bounding box center [569, 133] width 305 height 44
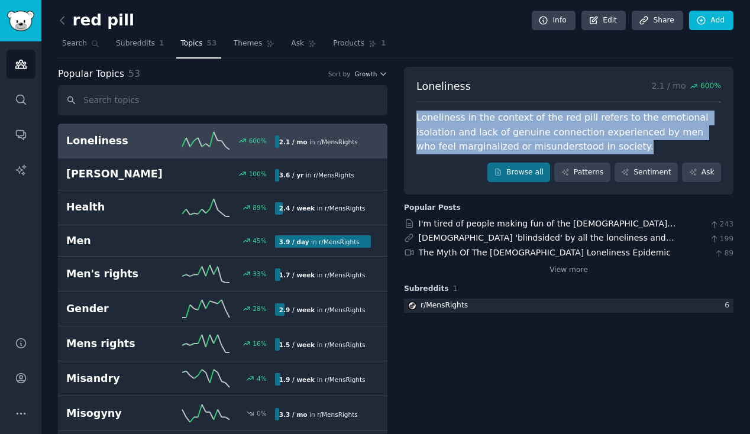
click at [582, 118] on div "Loneliness in the context of the red pill refers to the emotional isolation and…" at bounding box center [569, 133] width 305 height 44
copy div "Loneliness in the context of the red pill refers to the emotional isolation and…"
click at [569, 273] on link "View more" at bounding box center [569, 270] width 38 height 11
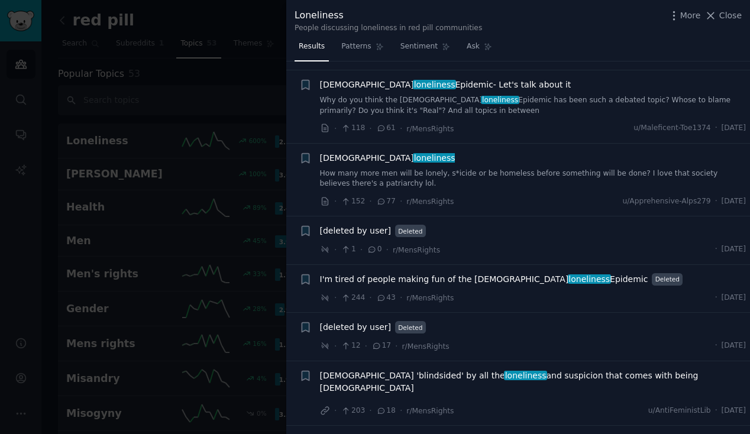
scroll to position [437, 0]
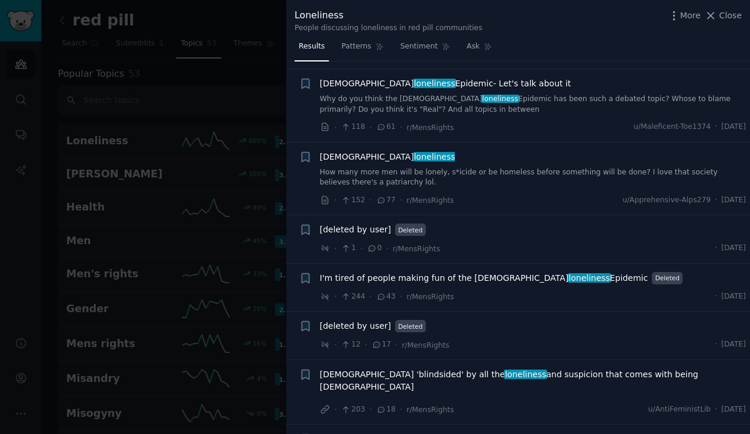
click at [381, 294] on icon at bounding box center [381, 296] width 7 height 5
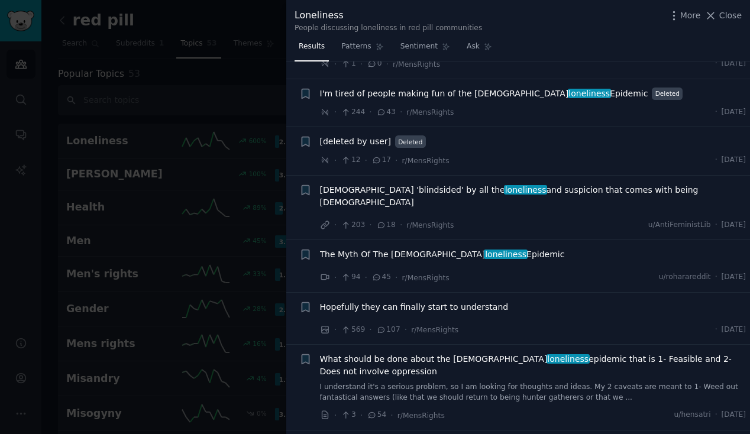
scroll to position [623, 0]
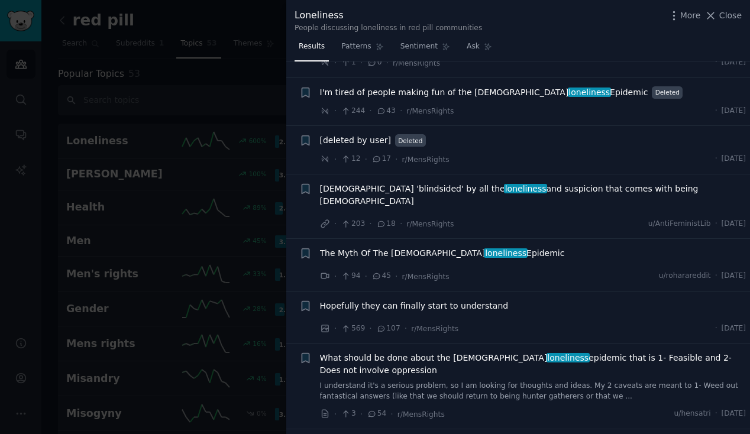
click at [379, 272] on icon at bounding box center [377, 276] width 11 height 8
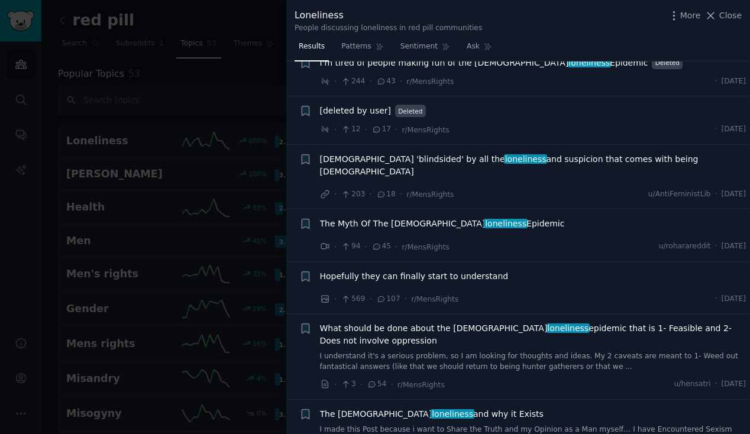
scroll to position [656, 0]
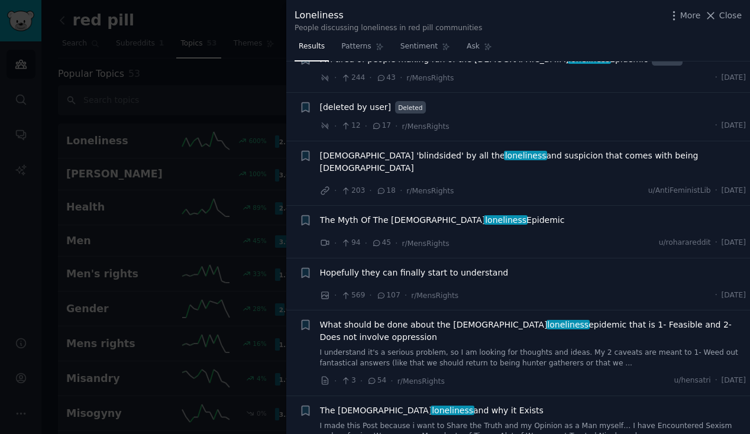
click at [376, 214] on span "The Myth Of The [DEMOGRAPHIC_DATA] loneliness Epidemic" at bounding box center [442, 220] width 245 height 12
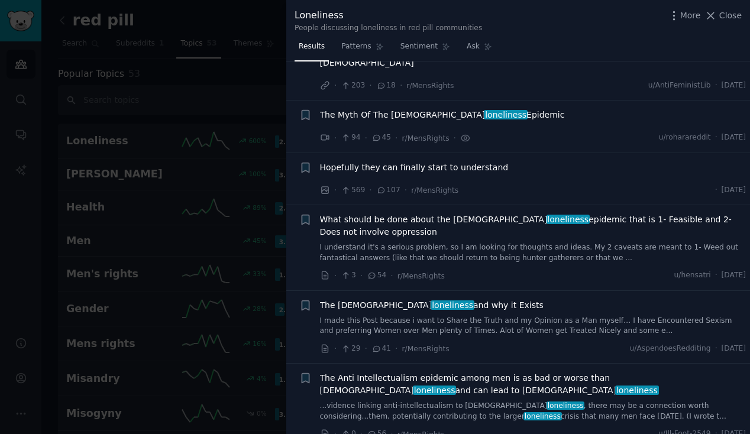
scroll to position [763, 0]
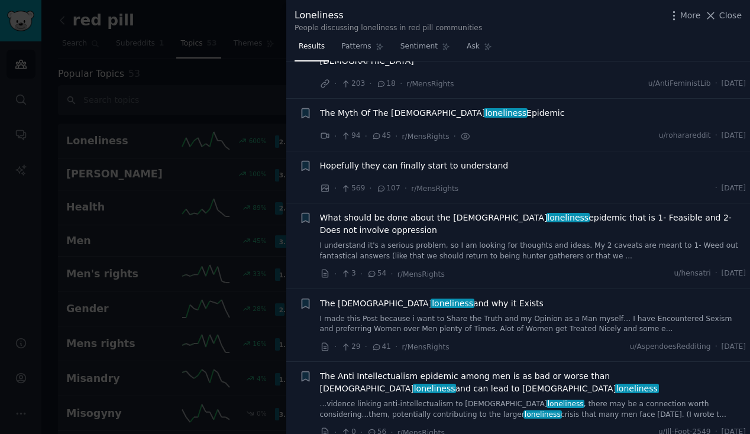
click at [398, 160] on span "Hopefully they can finally start to understand" at bounding box center [414, 166] width 189 height 12
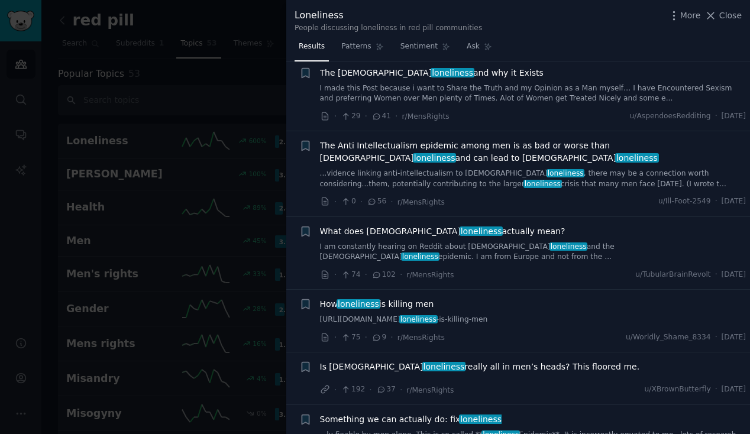
scroll to position [995, 0]
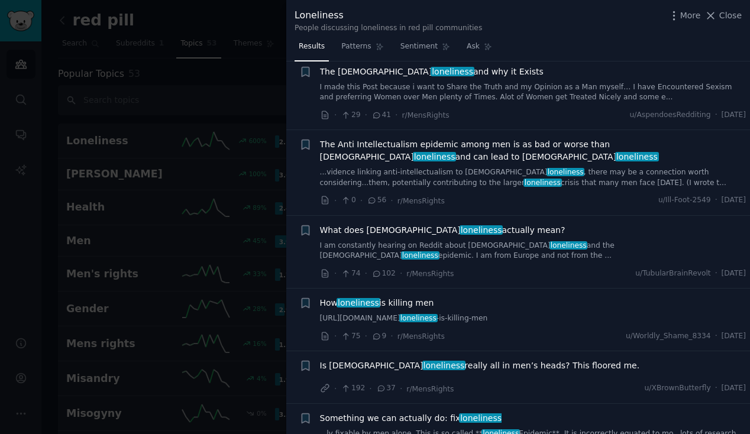
click at [252, 245] on div at bounding box center [375, 217] width 750 height 434
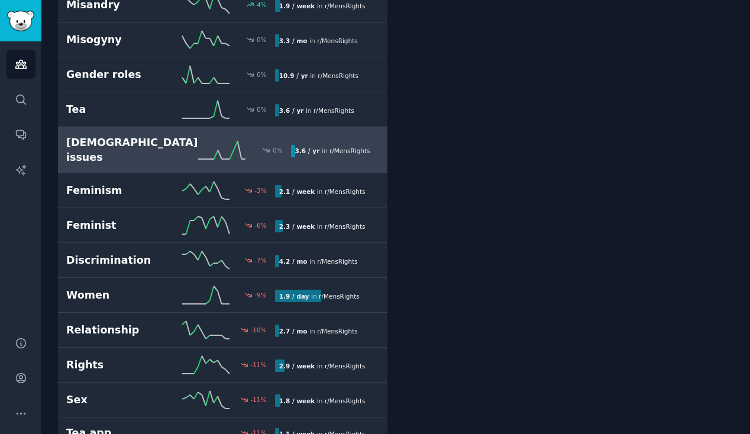
click at [247, 152] on div "0 %" at bounding box center [244, 150] width 93 height 18
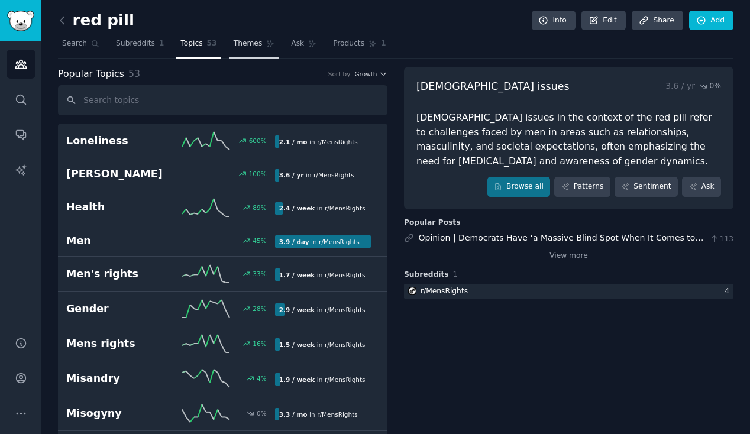
click at [236, 43] on span "Themes" at bounding box center [248, 43] width 29 height 11
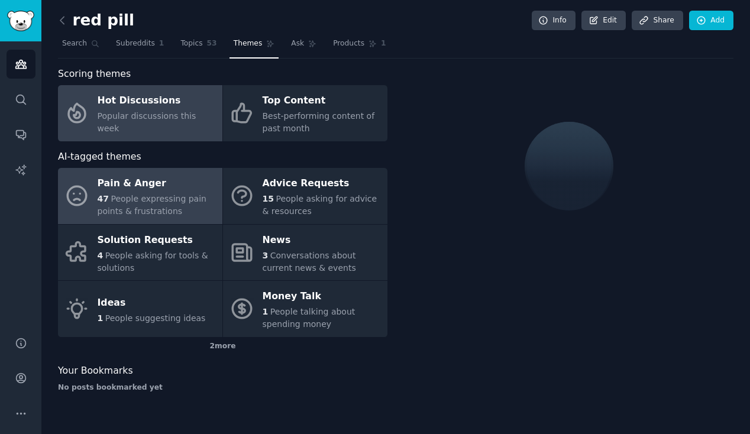
click at [150, 194] on span "People expressing pain points & frustrations" at bounding box center [152, 205] width 109 height 22
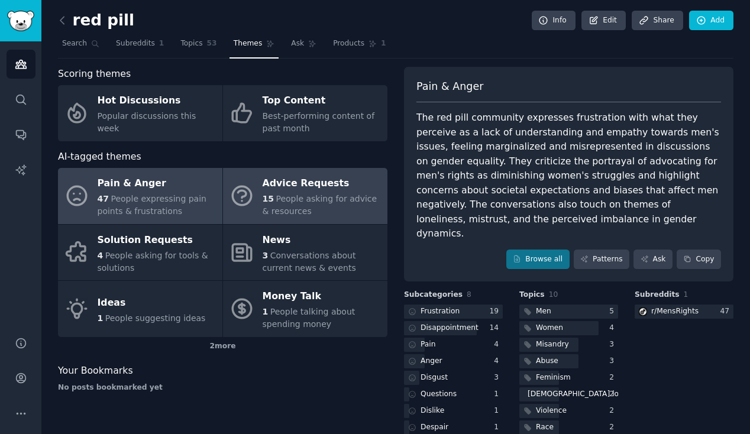
click at [347, 202] on span "People asking for advice & resources" at bounding box center [320, 205] width 115 height 22
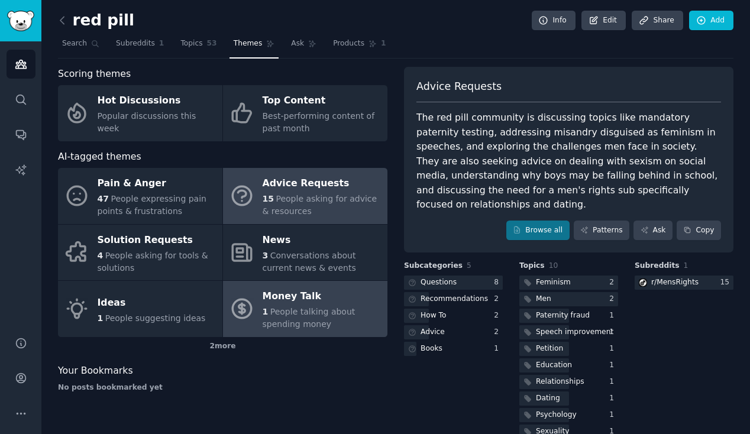
click at [263, 304] on div "Money Talk" at bounding box center [322, 297] width 119 height 19
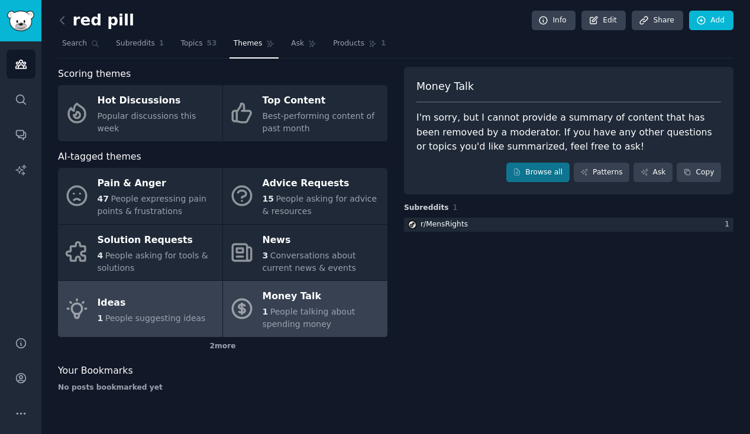
click at [180, 297] on div "Ideas" at bounding box center [152, 303] width 108 height 19
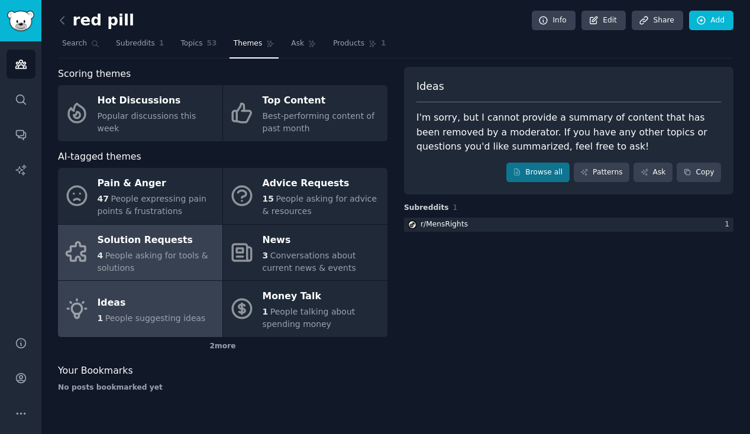
click at [193, 250] on div "4 People asking for tools & solutions" at bounding box center [157, 262] width 119 height 25
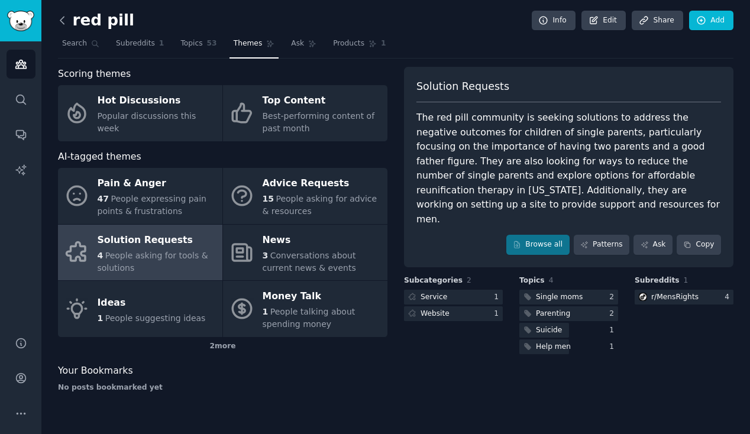
click at [62, 22] on icon at bounding box center [62, 20] width 4 height 7
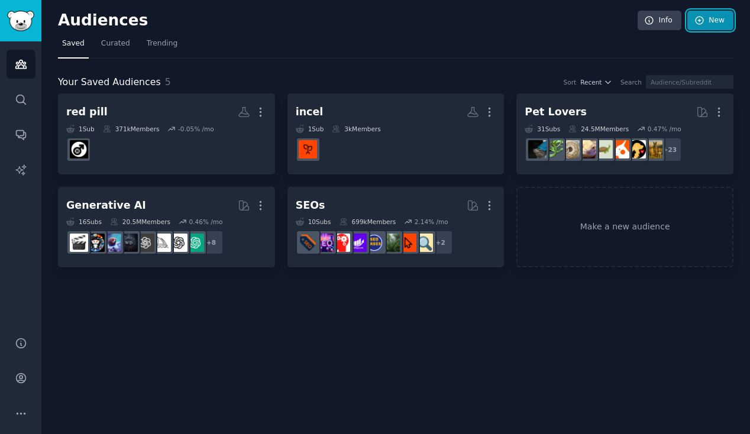
click at [711, 27] on link "New" at bounding box center [711, 21] width 46 height 20
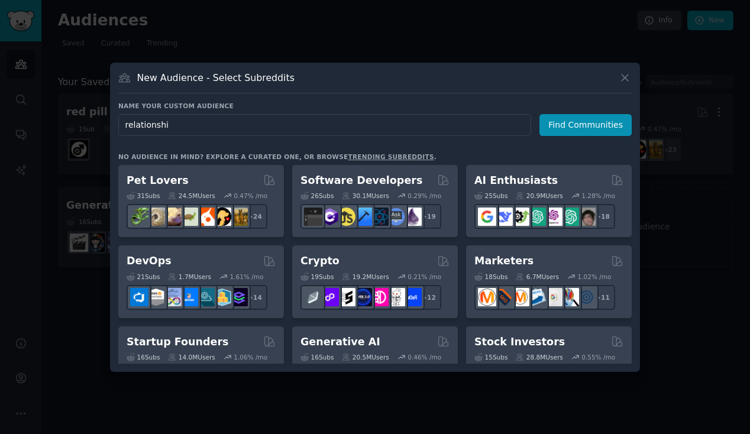
type input "relationship"
click button "Find Communities" at bounding box center [586, 125] width 92 height 22
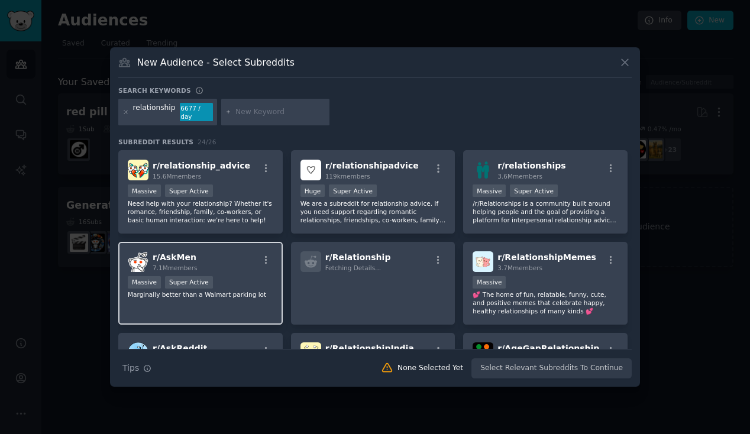
click at [249, 278] on div "Massive Super Active" at bounding box center [201, 283] width 146 height 15
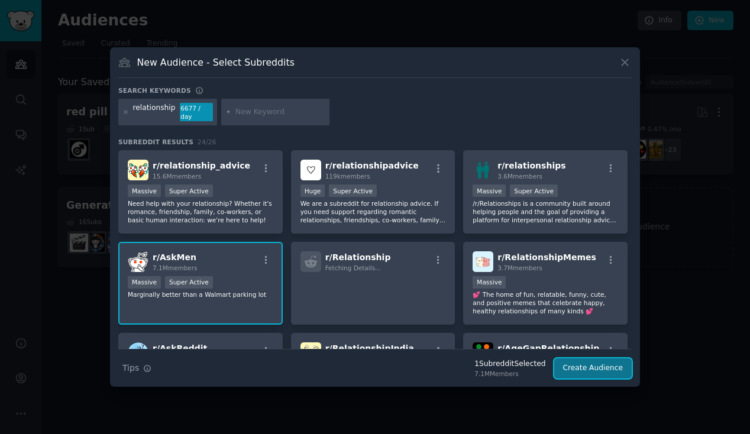
click at [610, 371] on button "Create Audience" at bounding box center [594, 369] width 78 height 20
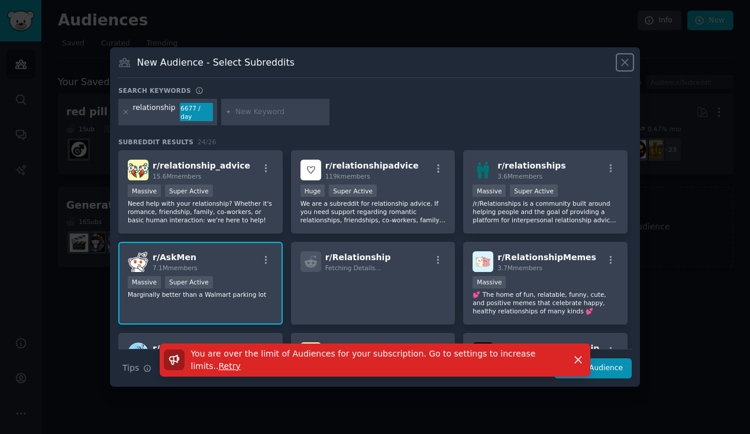
click at [629, 57] on icon at bounding box center [625, 62] width 12 height 12
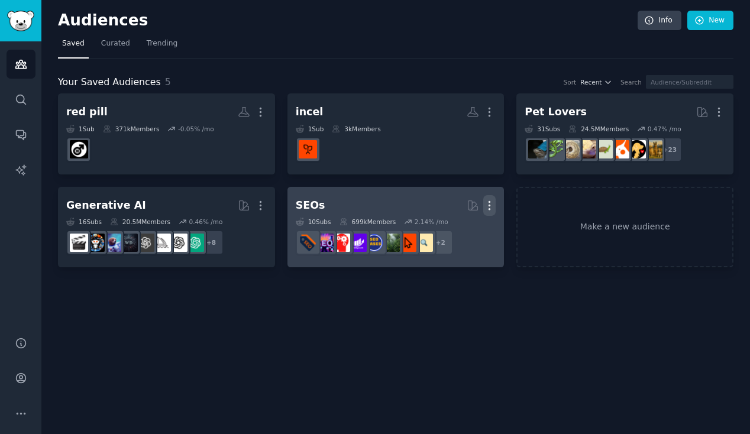
click at [490, 203] on icon "button" at bounding box center [490, 205] width 12 height 12
click at [460, 231] on p "Delete" at bounding box center [457, 230] width 27 height 12
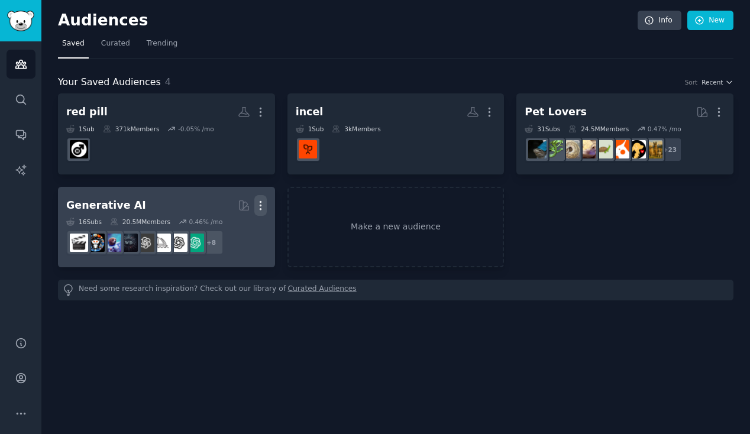
click at [260, 203] on icon "button" at bounding box center [260, 205] width 12 height 12
click at [225, 236] on p "Delete" at bounding box center [228, 230] width 27 height 12
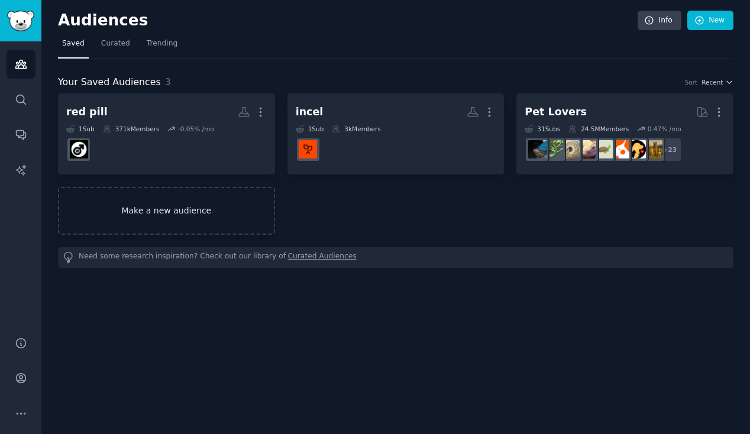
click at [237, 212] on link "Make a new audience" at bounding box center [166, 211] width 217 height 48
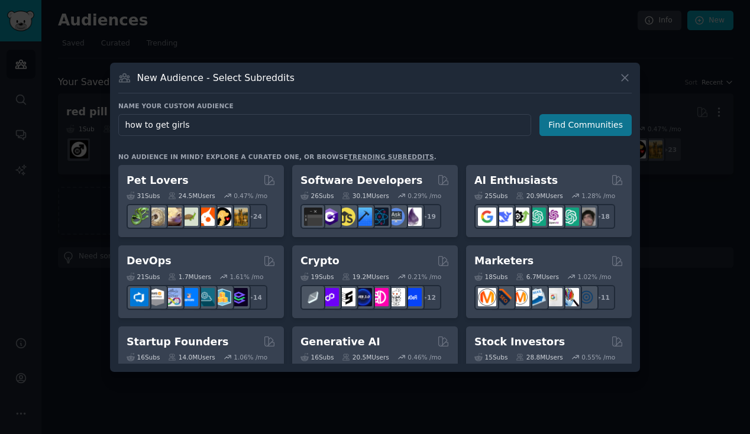
type input "how to get girls"
click at [586, 134] on button "Find Communities" at bounding box center [586, 125] width 92 height 22
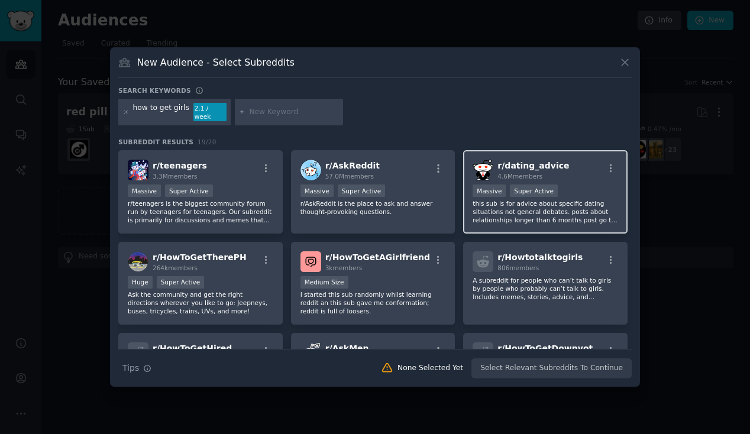
click at [524, 161] on span "r/ dating_advice" at bounding box center [534, 165] width 72 height 9
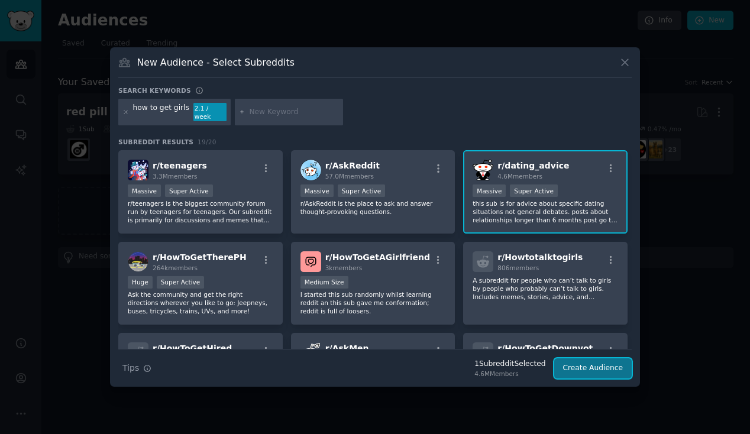
click at [587, 365] on button "Create Audience" at bounding box center [594, 369] width 78 height 20
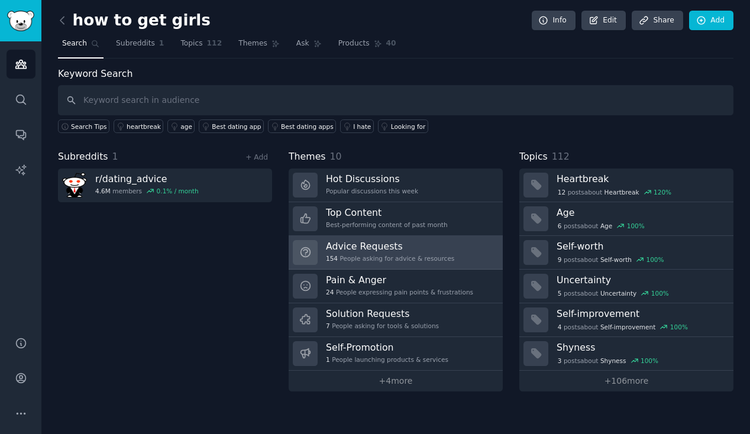
click at [402, 257] on div "154 People asking for advice & resources" at bounding box center [390, 258] width 128 height 8
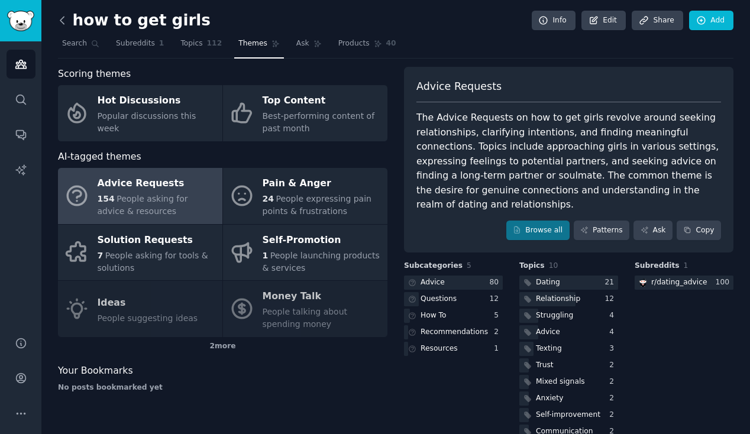
click at [63, 24] on icon at bounding box center [62, 20] width 12 height 12
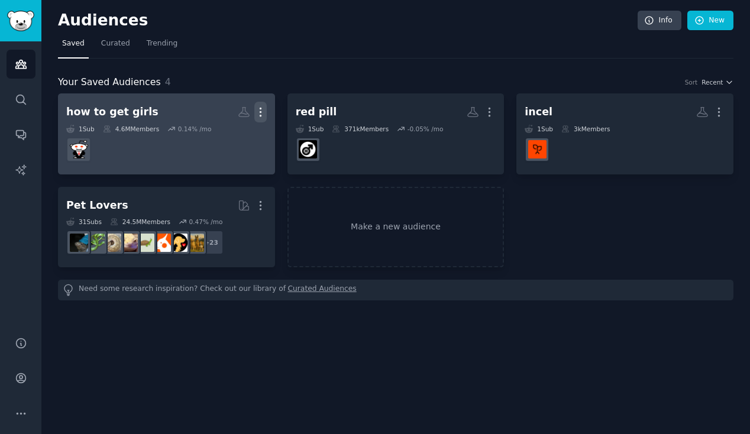
click at [259, 110] on icon "button" at bounding box center [260, 112] width 12 height 12
click at [226, 136] on p "Delete" at bounding box center [228, 137] width 27 height 12
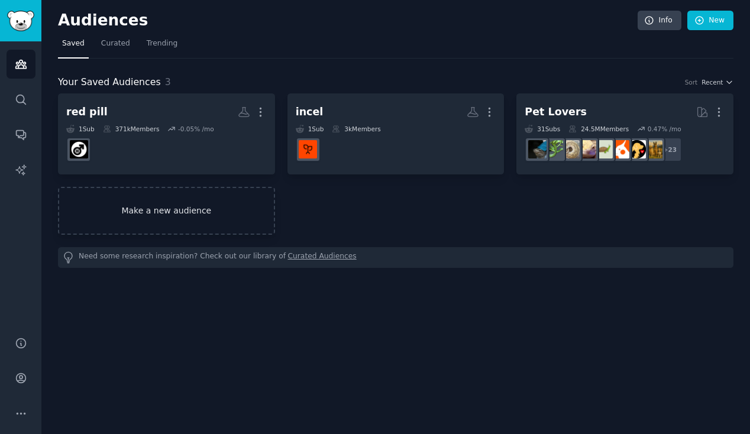
click at [204, 208] on link "Make a new audience" at bounding box center [166, 211] width 217 height 48
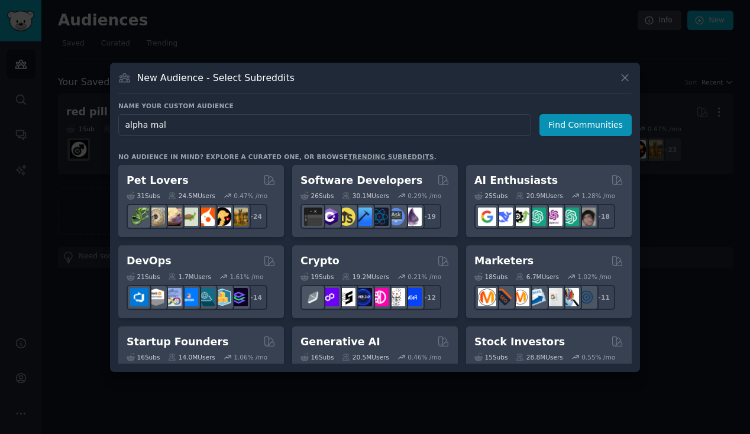
type input "alpha [DEMOGRAPHIC_DATA]"
click button "Find Communities" at bounding box center [586, 125] width 92 height 22
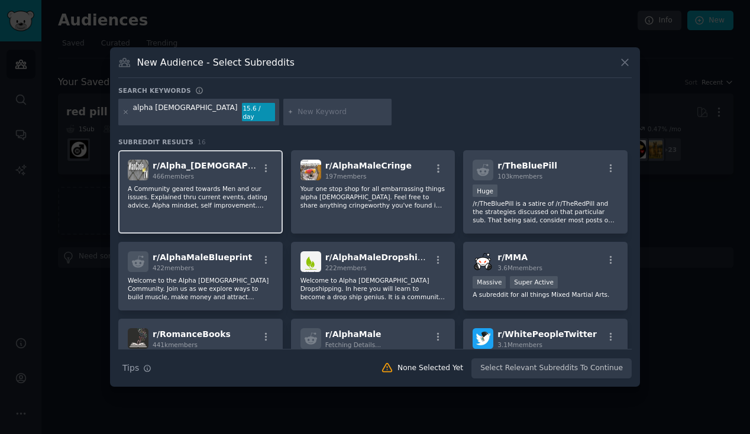
click at [167, 212] on div "r/ Alpha_[DEMOGRAPHIC_DATA]_Dating 466 members A Community geared towards Men a…" at bounding box center [200, 191] width 165 height 83
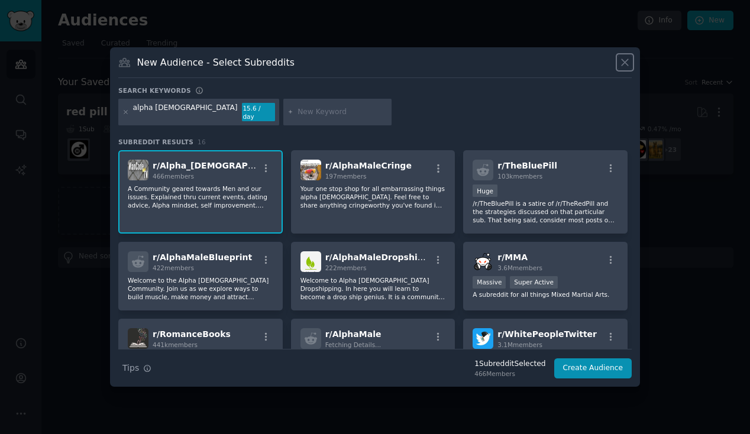
click at [624, 63] on icon at bounding box center [625, 62] width 12 height 12
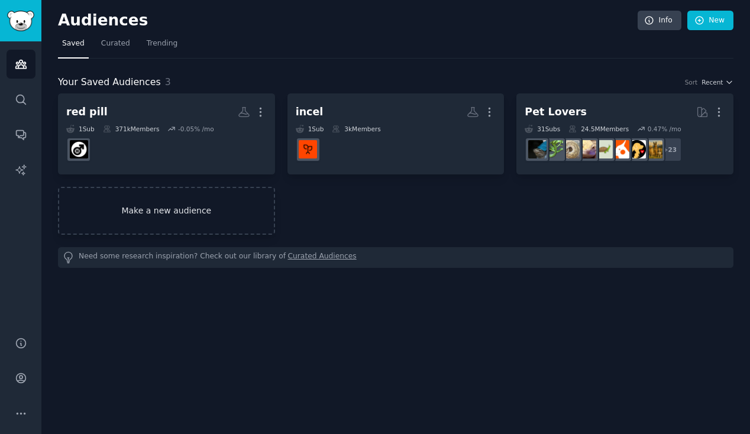
click at [192, 215] on link "Make a new audience" at bounding box center [166, 211] width 217 height 48
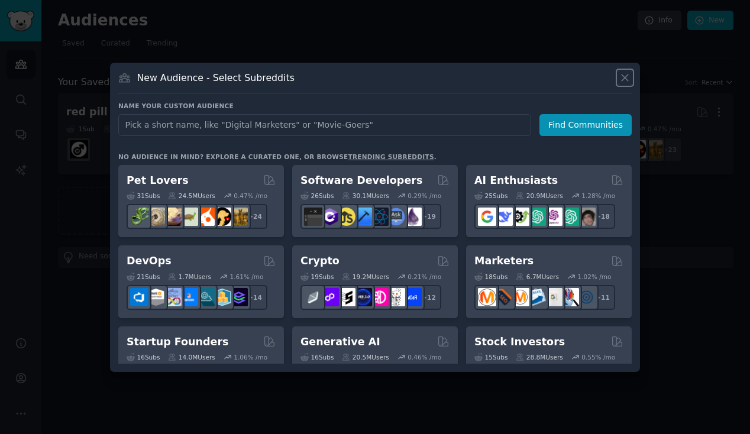
click at [626, 77] on icon at bounding box center [625, 78] width 12 height 12
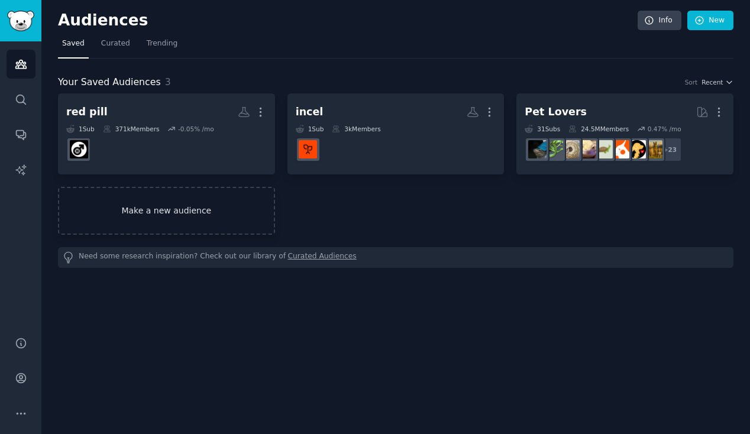
click at [244, 199] on link "Make a new audience" at bounding box center [166, 211] width 217 height 48
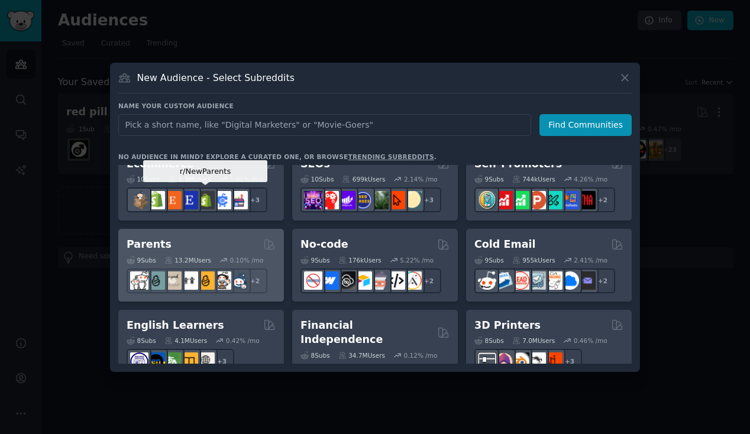
scroll to position [502, 0]
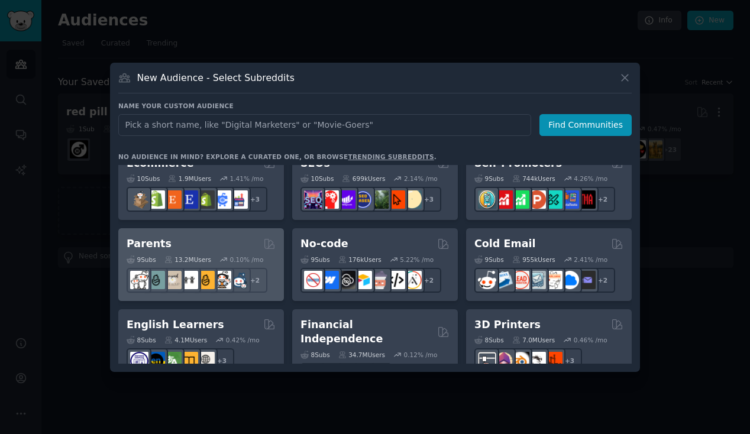
click at [202, 246] on div "Parents" at bounding box center [201, 244] width 149 height 15
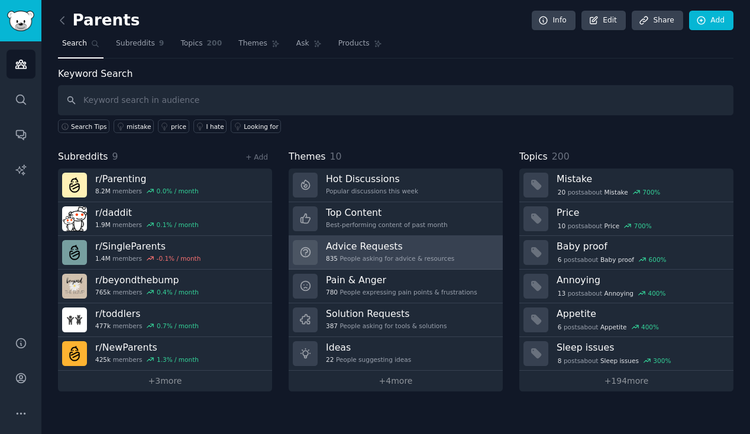
click at [369, 252] on h3 "Advice Requests" at bounding box center [390, 246] width 128 height 12
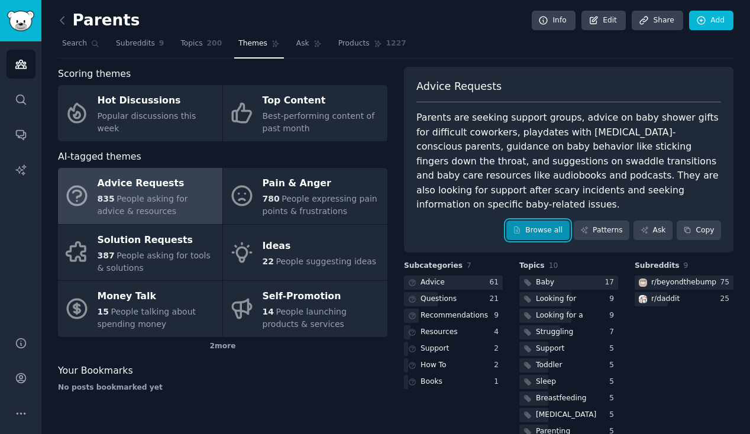
click at [548, 221] on link "Browse all" at bounding box center [538, 231] width 63 height 20
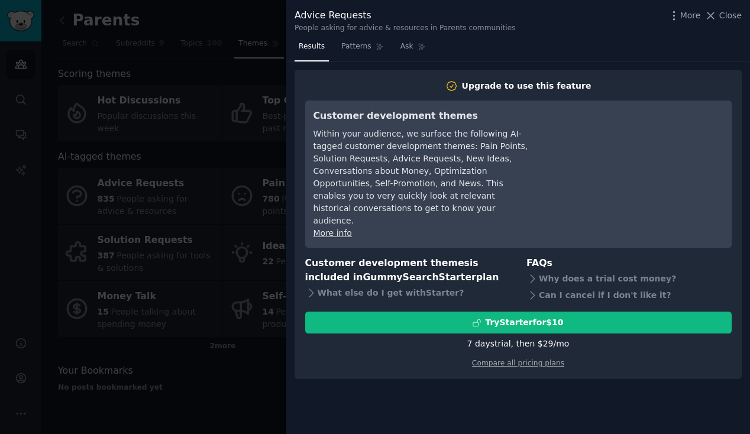
click at [205, 227] on div at bounding box center [375, 217] width 750 height 434
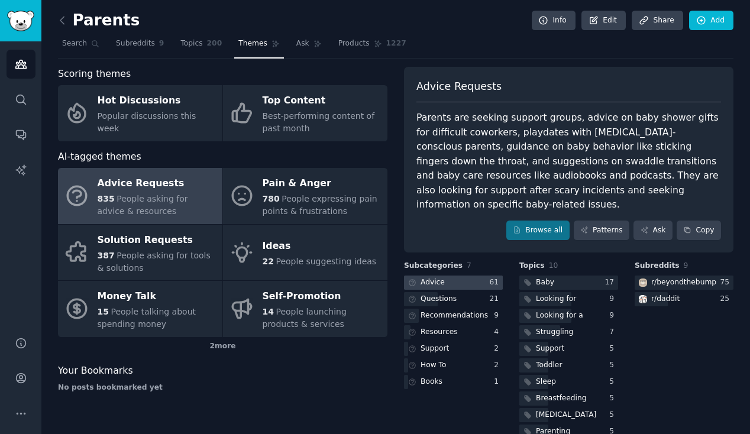
click at [454, 276] on div at bounding box center [453, 283] width 99 height 15
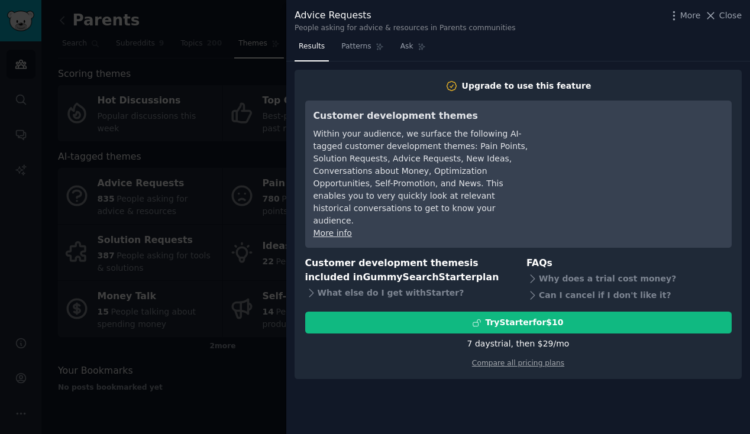
click at [274, 190] on div at bounding box center [375, 217] width 750 height 434
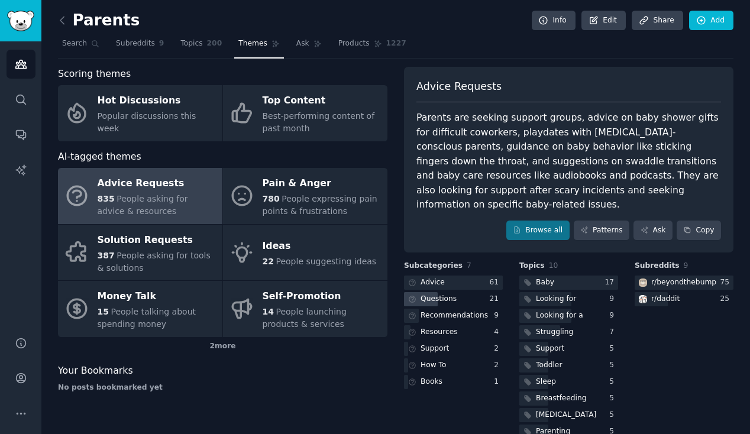
scroll to position [9, 0]
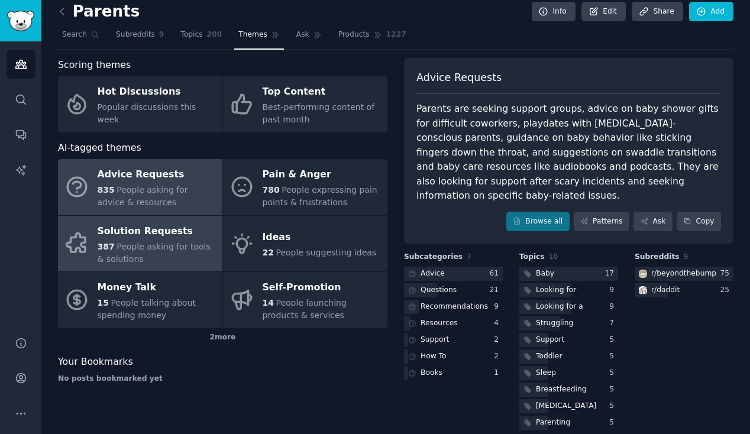
click at [162, 252] on div "387 People asking for tools & solutions" at bounding box center [157, 253] width 119 height 25
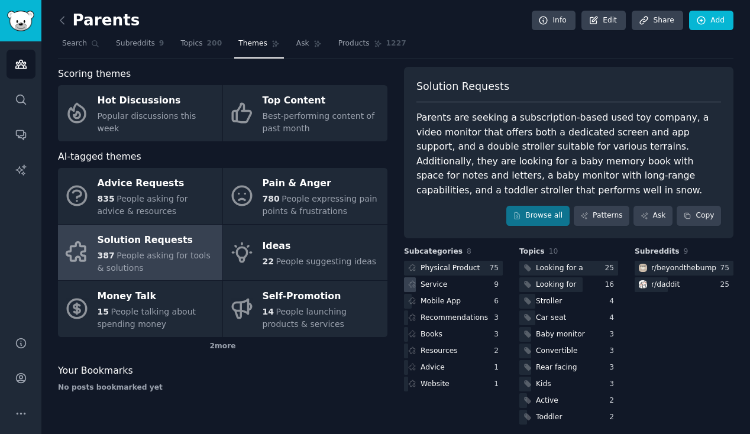
click at [466, 289] on div "Service" at bounding box center [453, 285] width 99 height 15
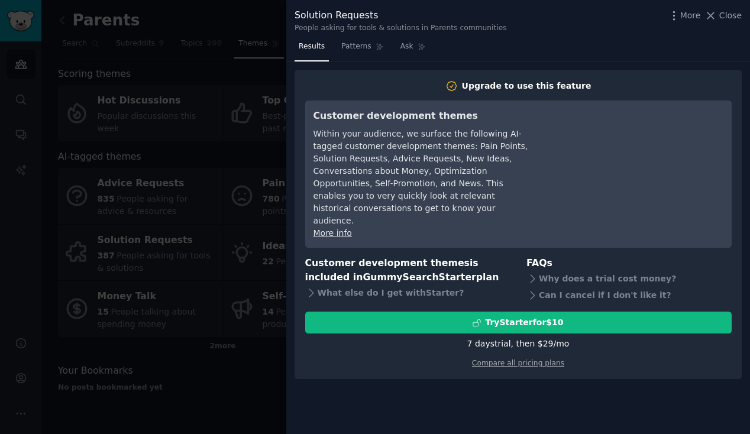
click at [151, 283] on div at bounding box center [375, 217] width 750 height 434
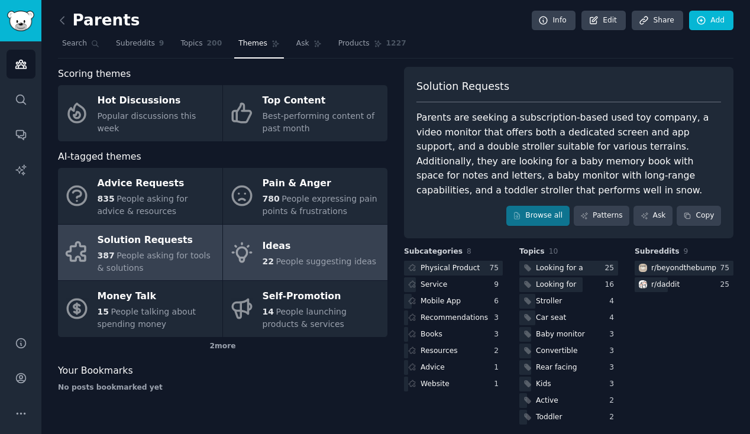
click at [299, 257] on span "People suggesting ideas" at bounding box center [326, 261] width 101 height 9
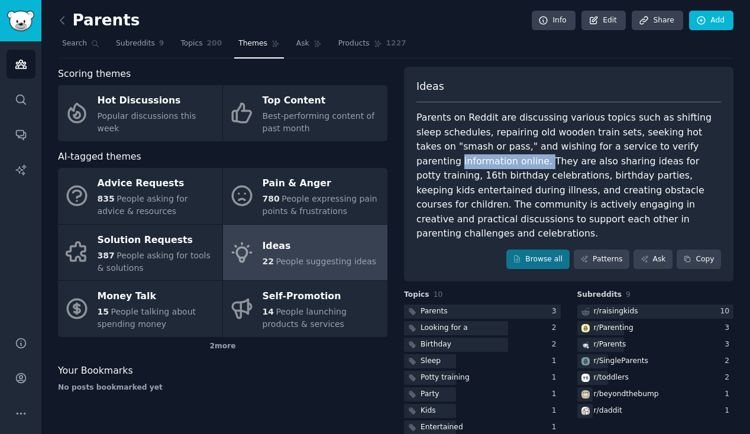
drag, startPoint x: 498, startPoint y: 156, endPoint x: 689, endPoint y: 152, distance: 191.2
click at [689, 152] on div "Parents on Reddit are discussing various topics such as shifting sleep schedule…" at bounding box center [569, 176] width 305 height 131
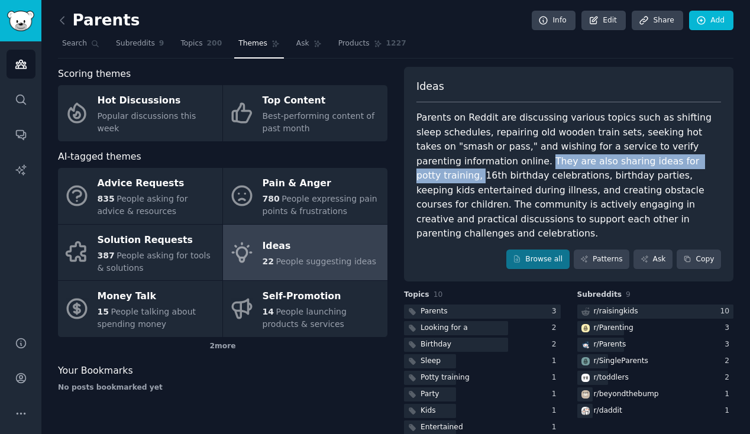
drag, startPoint x: 690, startPoint y: 166, endPoint x: 496, endPoint y: 158, distance: 194.3
click at [496, 158] on div "Parents on Reddit are discussing various topics such as shifting sleep schedule…" at bounding box center [569, 176] width 305 height 131
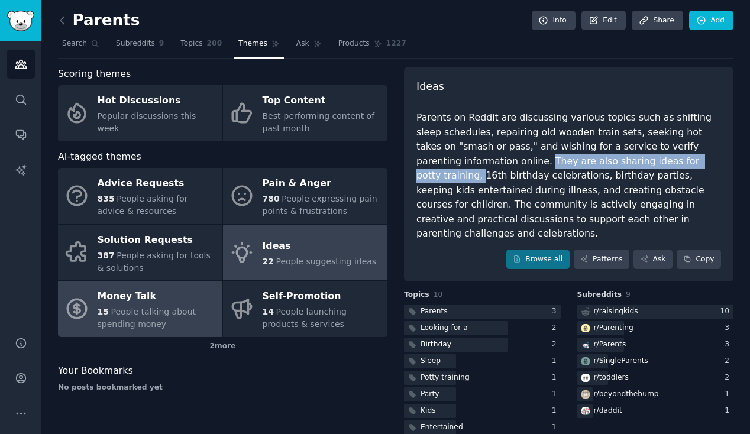
copy div "They are also sharing ideas for potty training,"
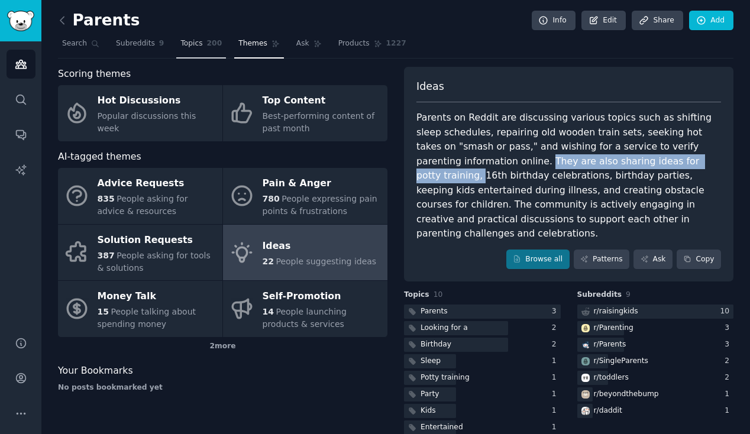
click at [200, 48] on span "Topics" at bounding box center [192, 43] width 22 height 11
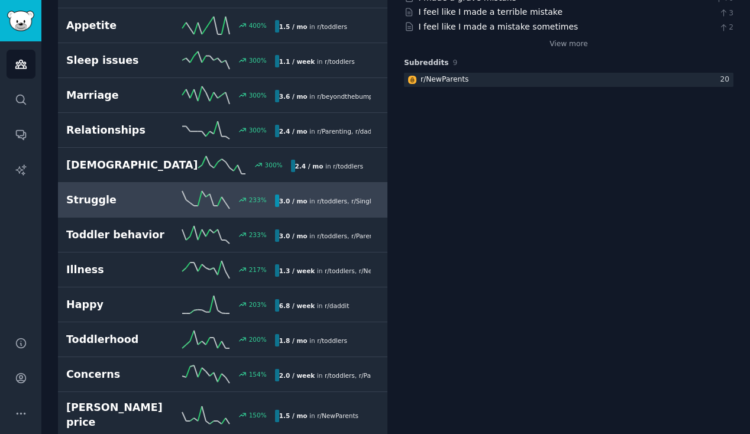
click at [182, 204] on icon at bounding box center [205, 200] width 47 height 18
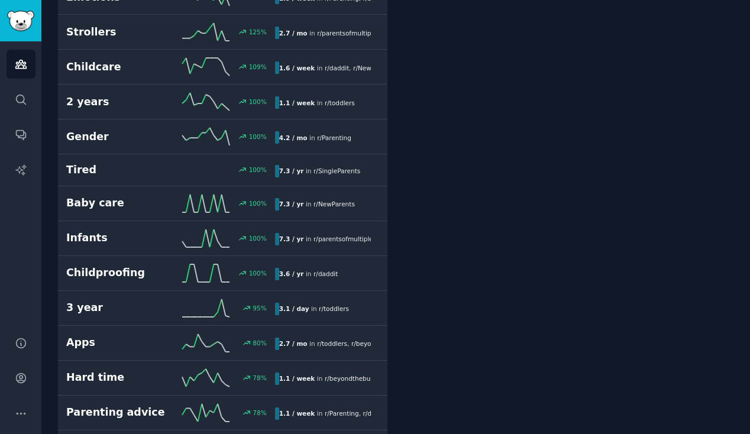
scroll to position [784, 0]
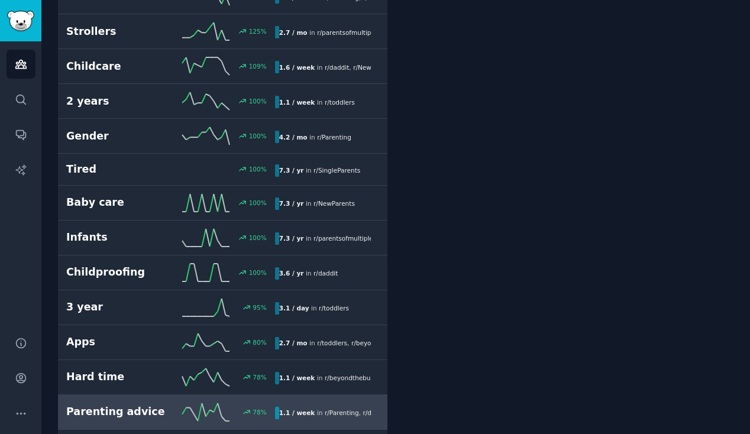
click at [221, 404] on icon at bounding box center [205, 413] width 47 height 18
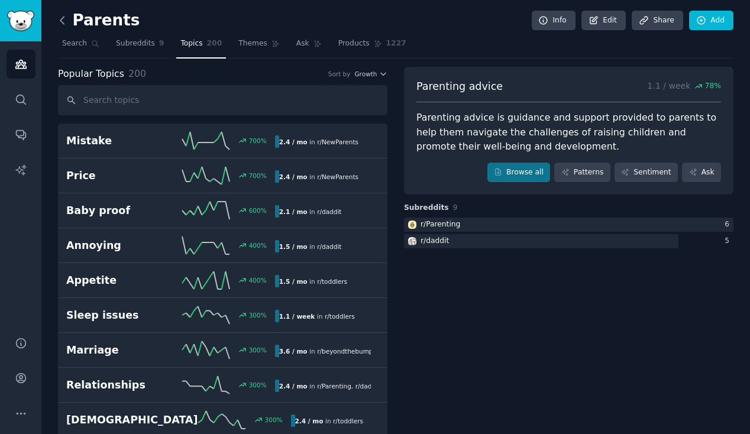
click at [61, 26] on icon at bounding box center [62, 20] width 12 height 12
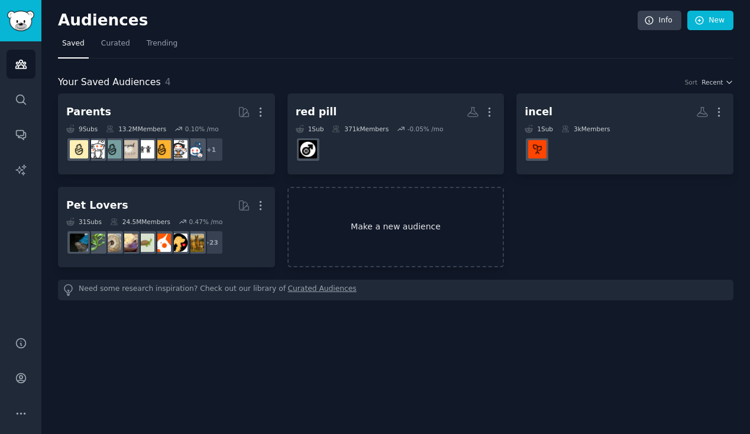
click at [323, 213] on link "Make a new audience" at bounding box center [396, 227] width 217 height 81
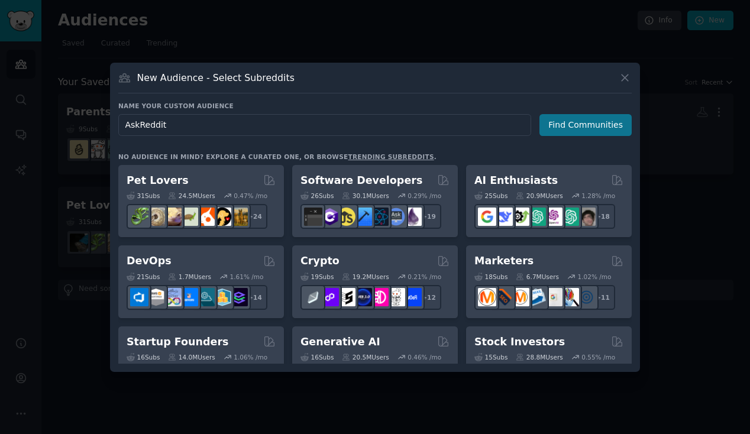
type input "AskReddit"
click at [576, 120] on button "Find Communities" at bounding box center [586, 125] width 92 height 22
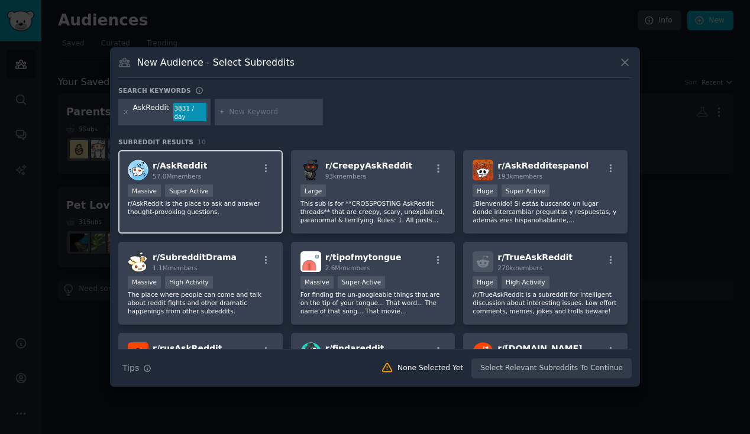
click at [241, 192] on div "Massive Super Active" at bounding box center [201, 192] width 146 height 15
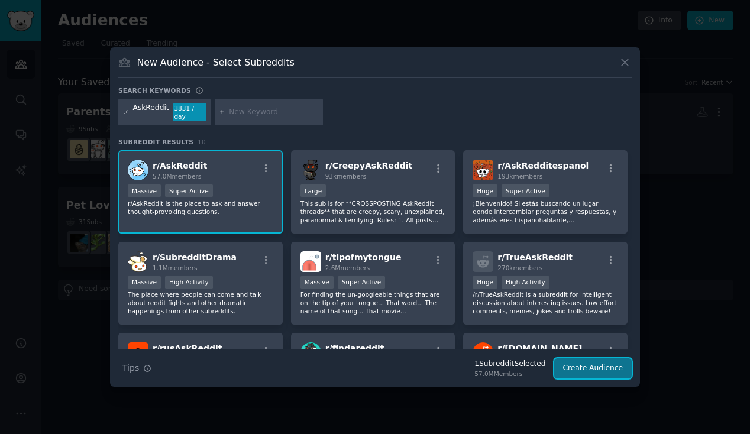
click at [584, 366] on button "Create Audience" at bounding box center [594, 369] width 78 height 20
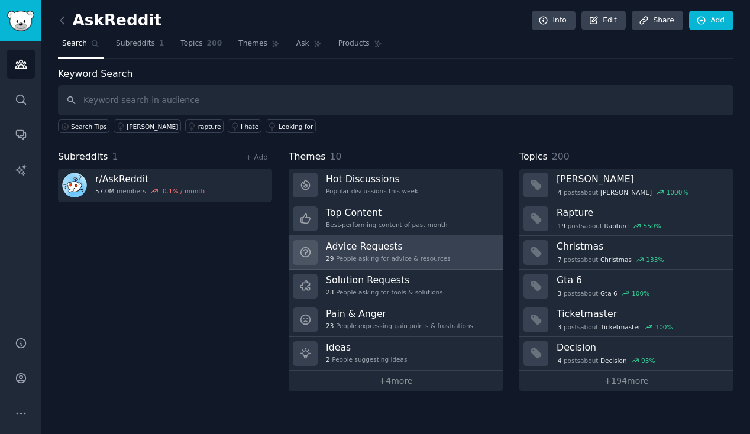
click at [436, 263] on div "Advice Requests 29 People asking for advice & resources" at bounding box center [388, 252] width 125 height 25
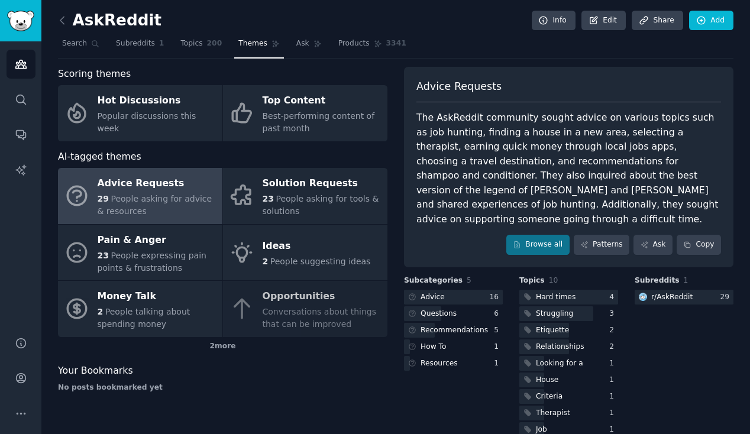
click at [331, 362] on div "Scoring themes Hot Discussions Popular discussions this week Top Content Best-p…" at bounding box center [223, 261] width 330 height 389
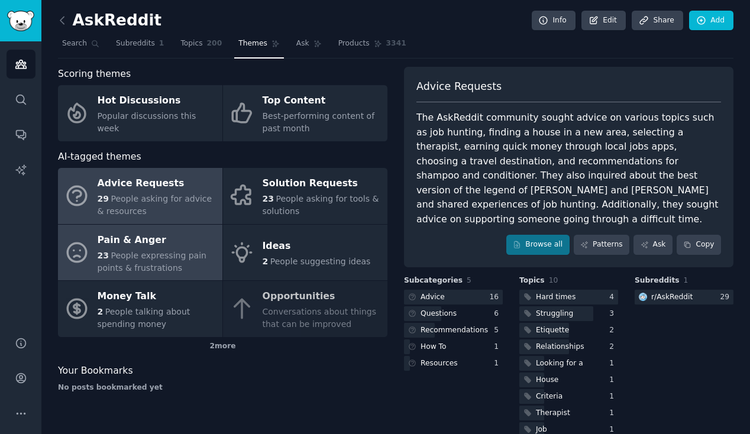
click at [170, 257] on span "People expressing pain points & frustrations" at bounding box center [152, 262] width 109 height 22
